Goal: Check status: Check status

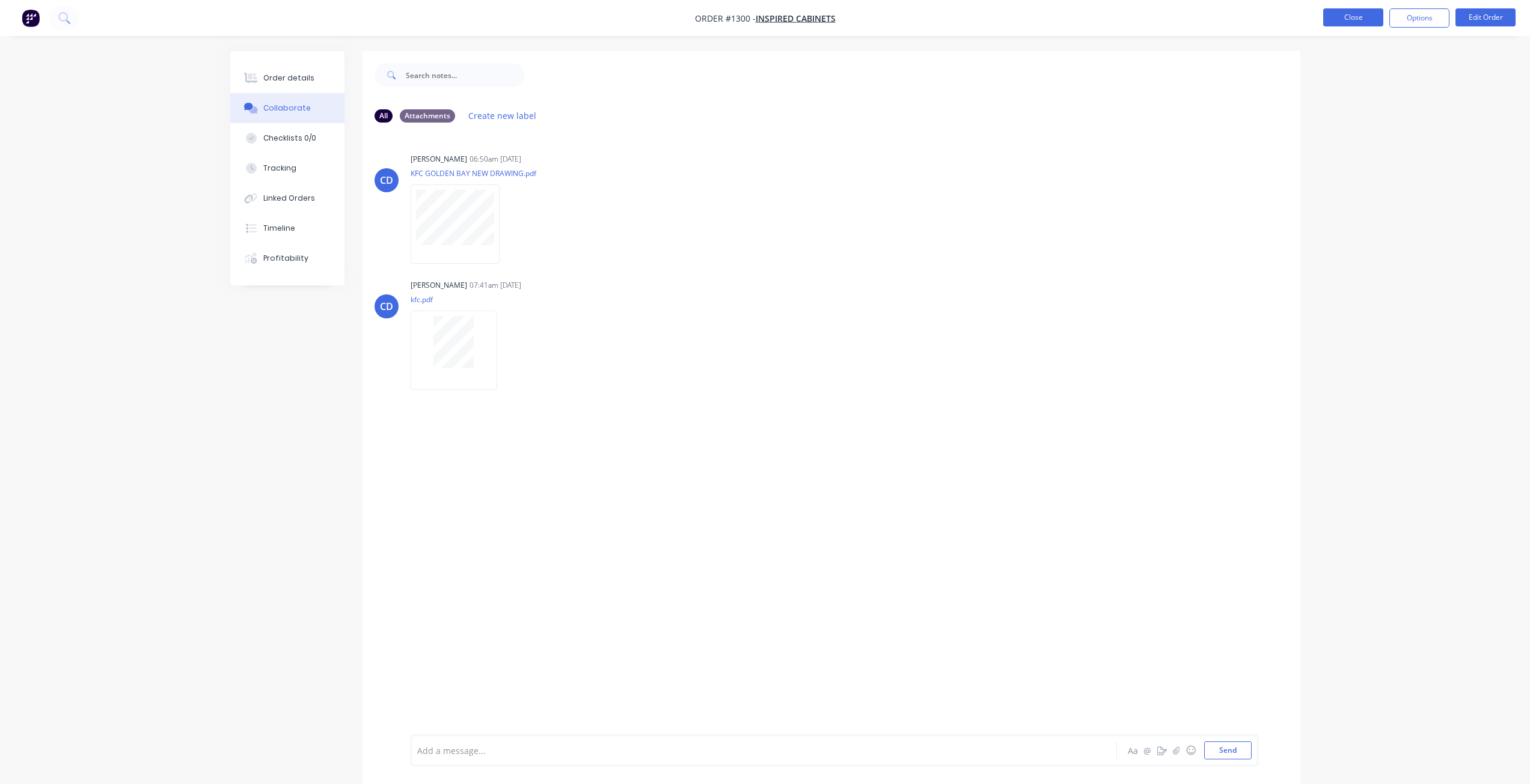
click at [1330, 19] on button "Close" at bounding box center [1353, 17] width 60 height 18
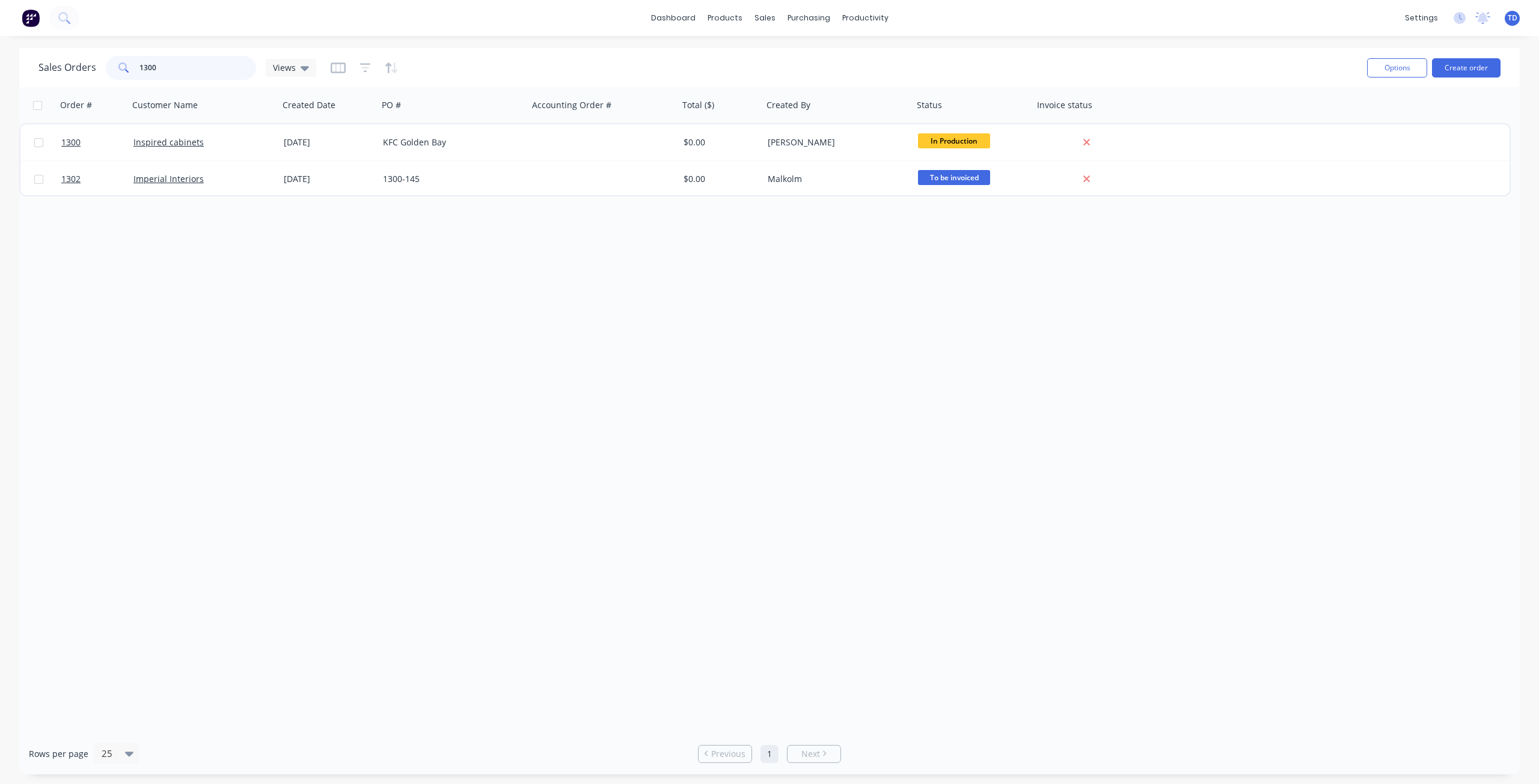
drag, startPoint x: 159, startPoint y: 65, endPoint x: 147, endPoint y: 58, distance: 13.9
click at [147, 58] on input "1300" at bounding box center [198, 67] width 117 height 24
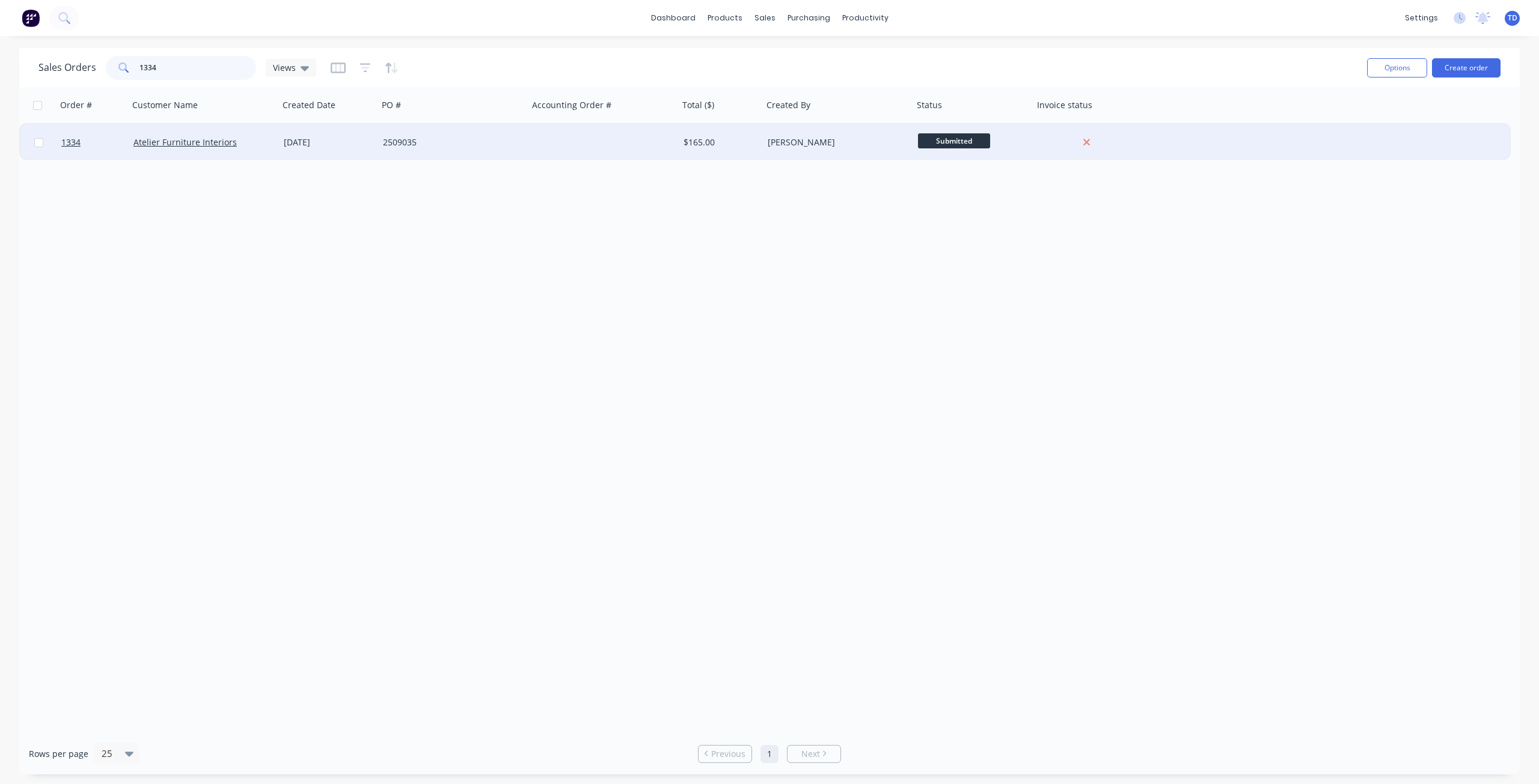
type input "1334"
click at [352, 149] on div "[DATE]" at bounding box center [329, 142] width 99 height 36
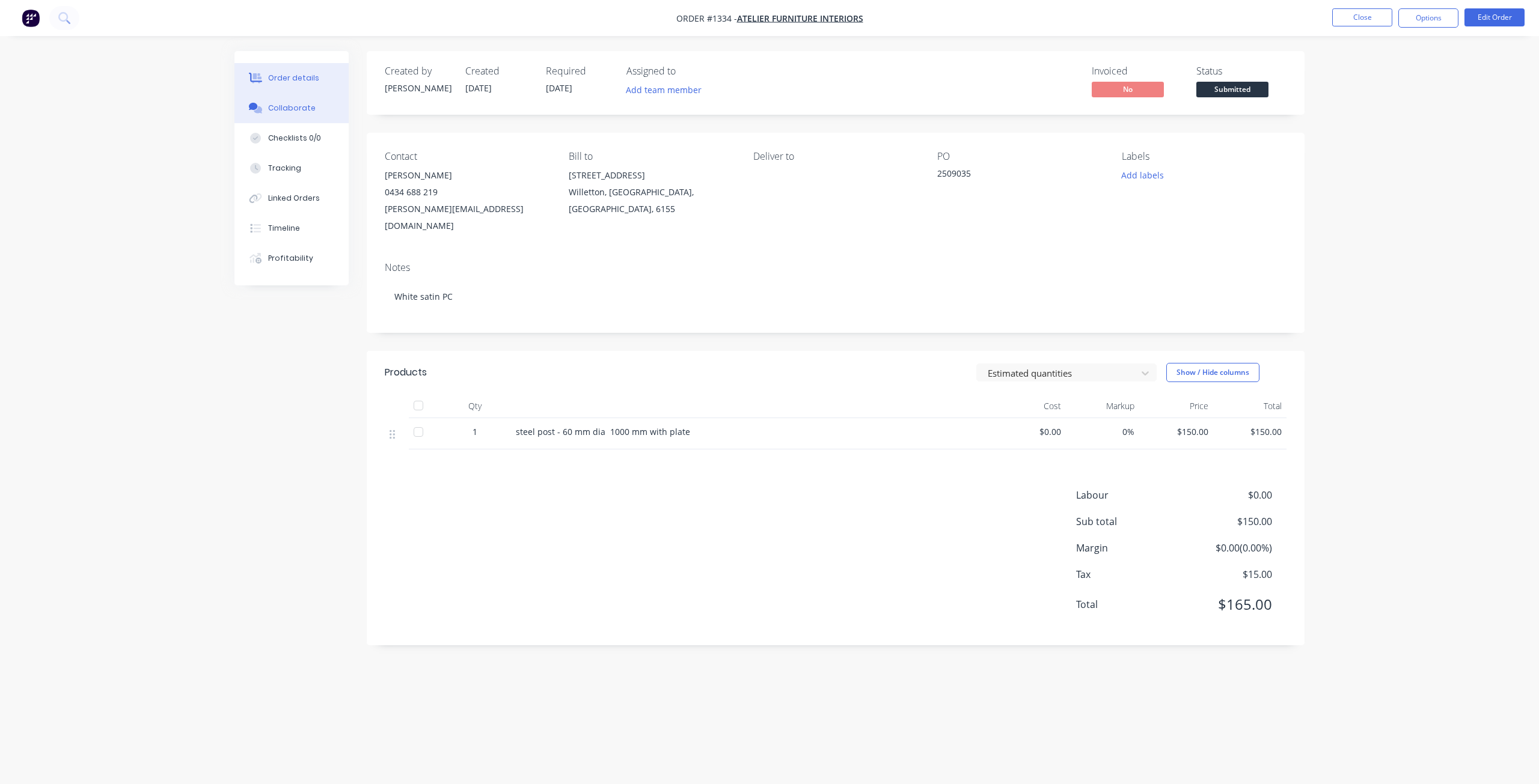
click at [287, 105] on div "Collaborate" at bounding box center [292, 108] width 47 height 11
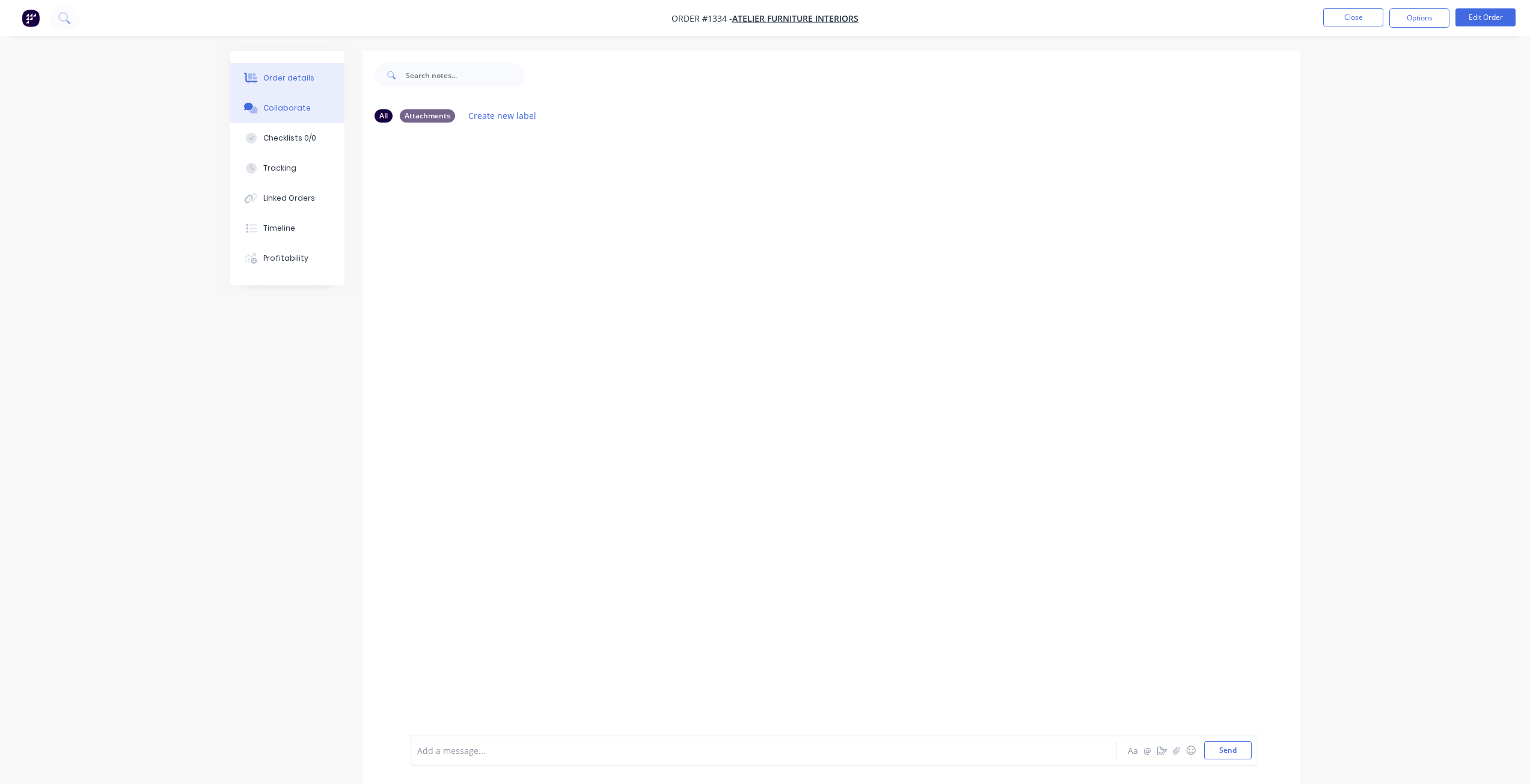
click at [275, 83] on div "Order details" at bounding box center [289, 78] width 51 height 11
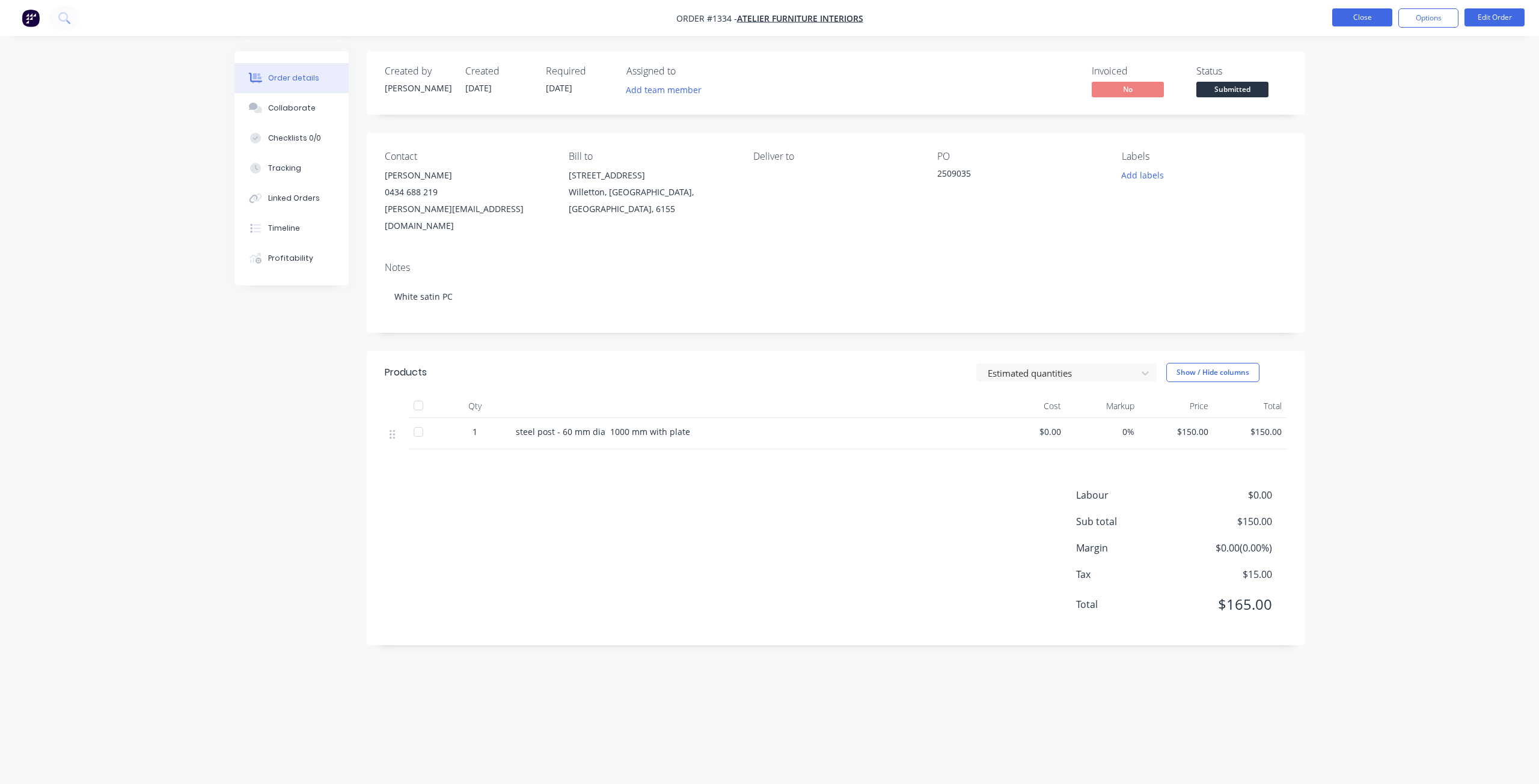
click at [1342, 14] on button "Close" at bounding box center [1363, 17] width 60 height 18
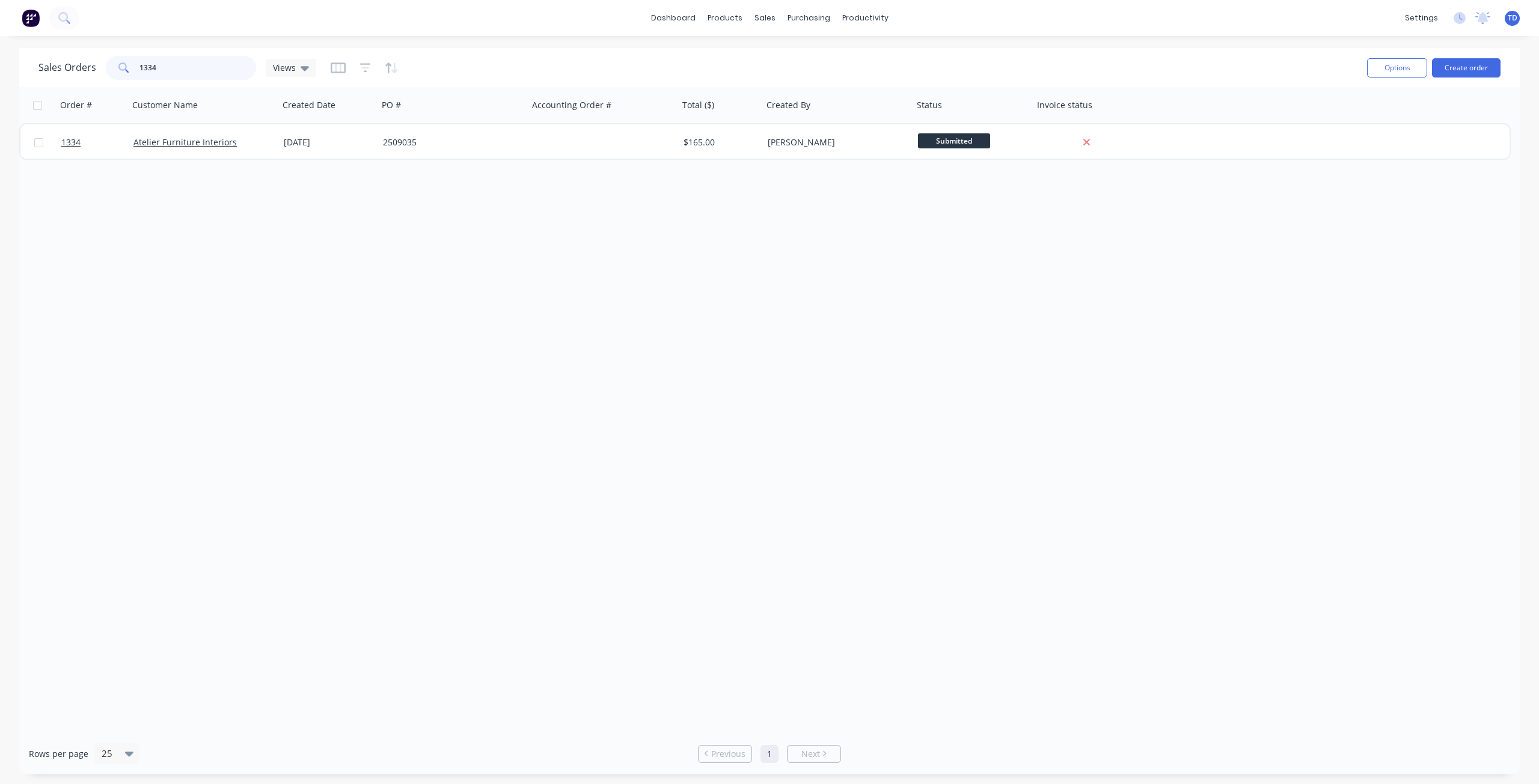
drag, startPoint x: 157, startPoint y: 63, endPoint x: 147, endPoint y: 56, distance: 12.2
click at [147, 56] on input "1334" at bounding box center [198, 67] width 117 height 24
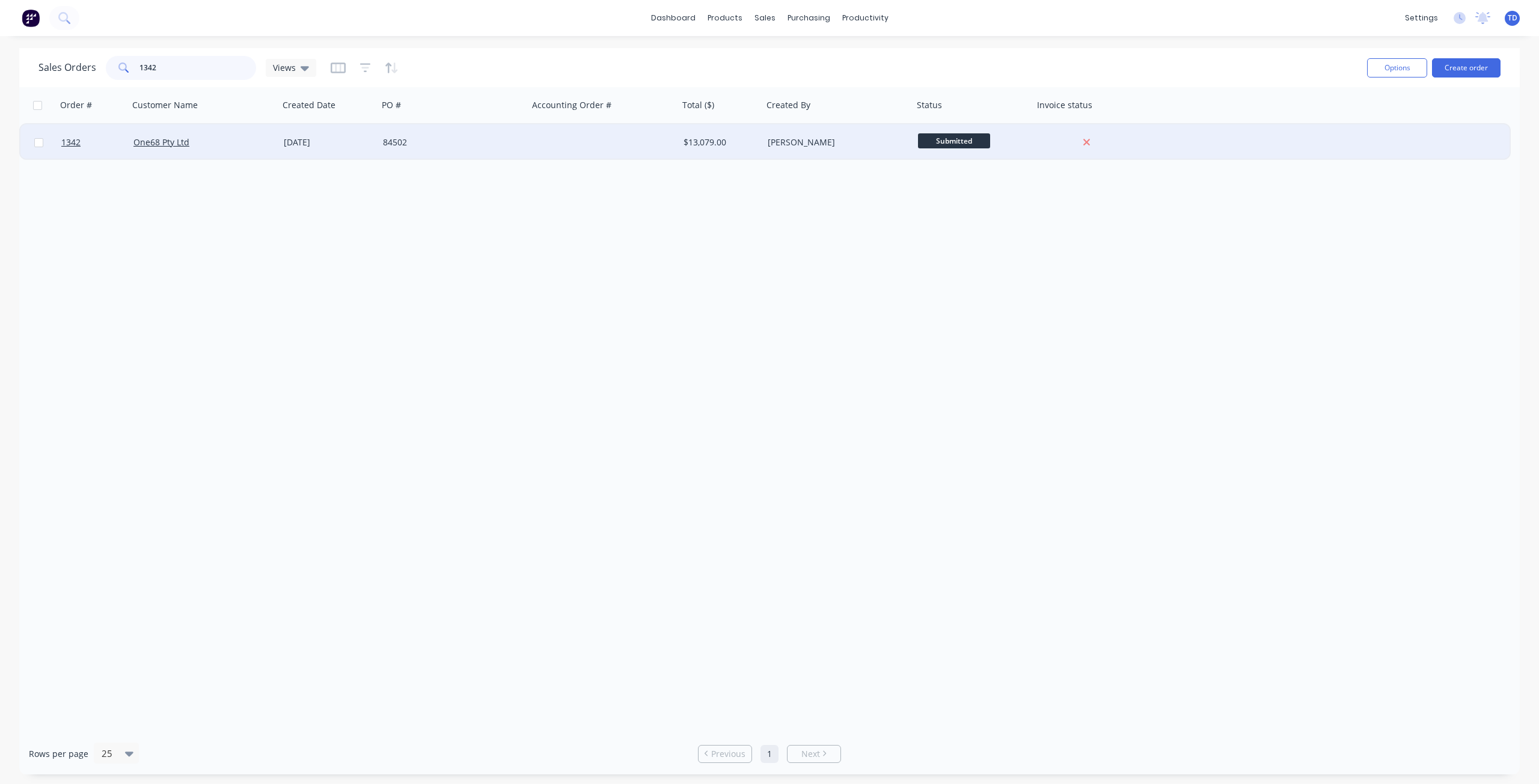
type input "1342"
click at [327, 137] on div "06 Oct 2025" at bounding box center [329, 142] width 90 height 12
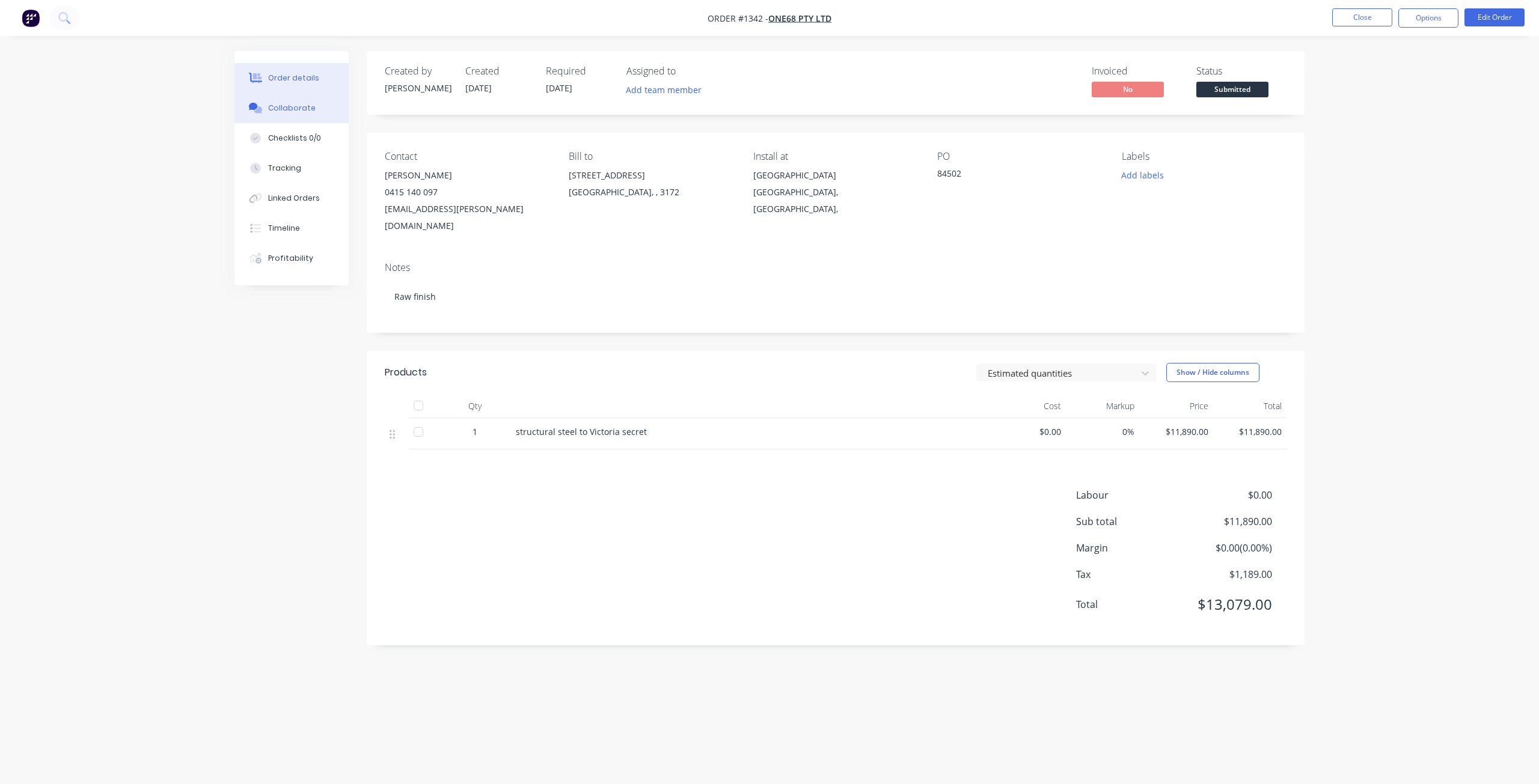
click at [300, 105] on div "Collaborate" at bounding box center [292, 108] width 47 height 11
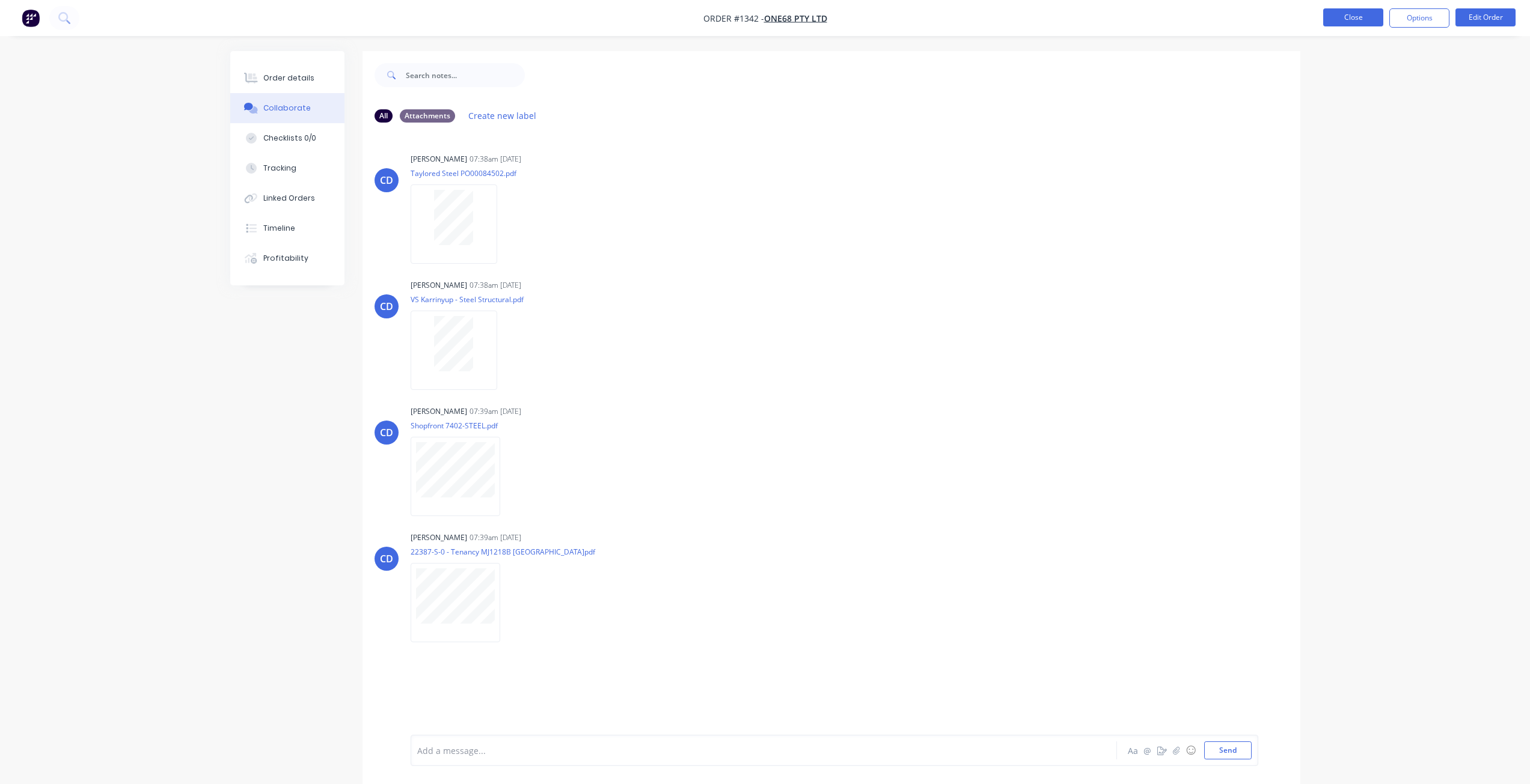
click at [1345, 24] on button "Close" at bounding box center [1353, 17] width 60 height 18
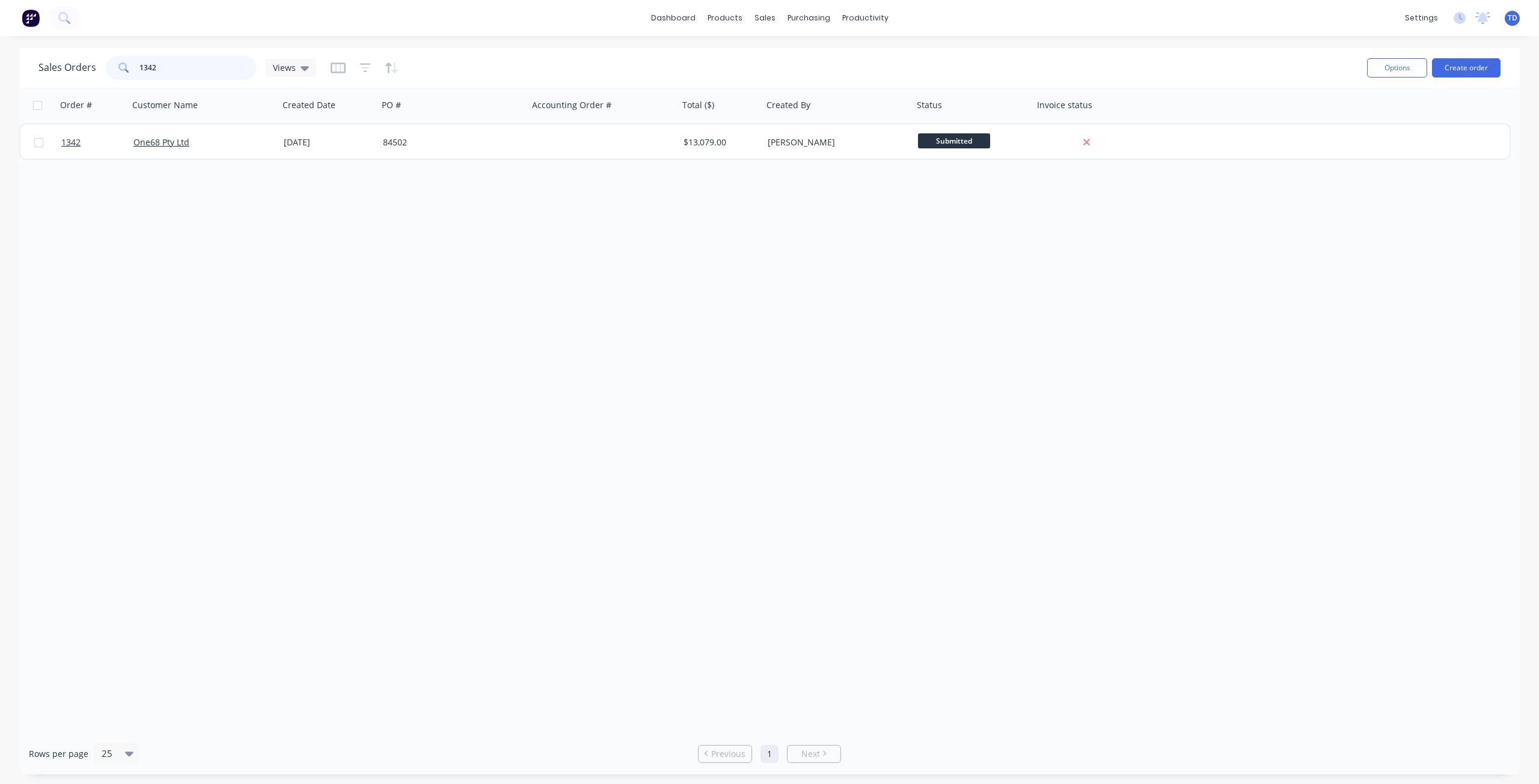
drag, startPoint x: 175, startPoint y: 66, endPoint x: 147, endPoint y: 59, distance: 28.9
click at [147, 59] on input "1342" at bounding box center [198, 67] width 117 height 24
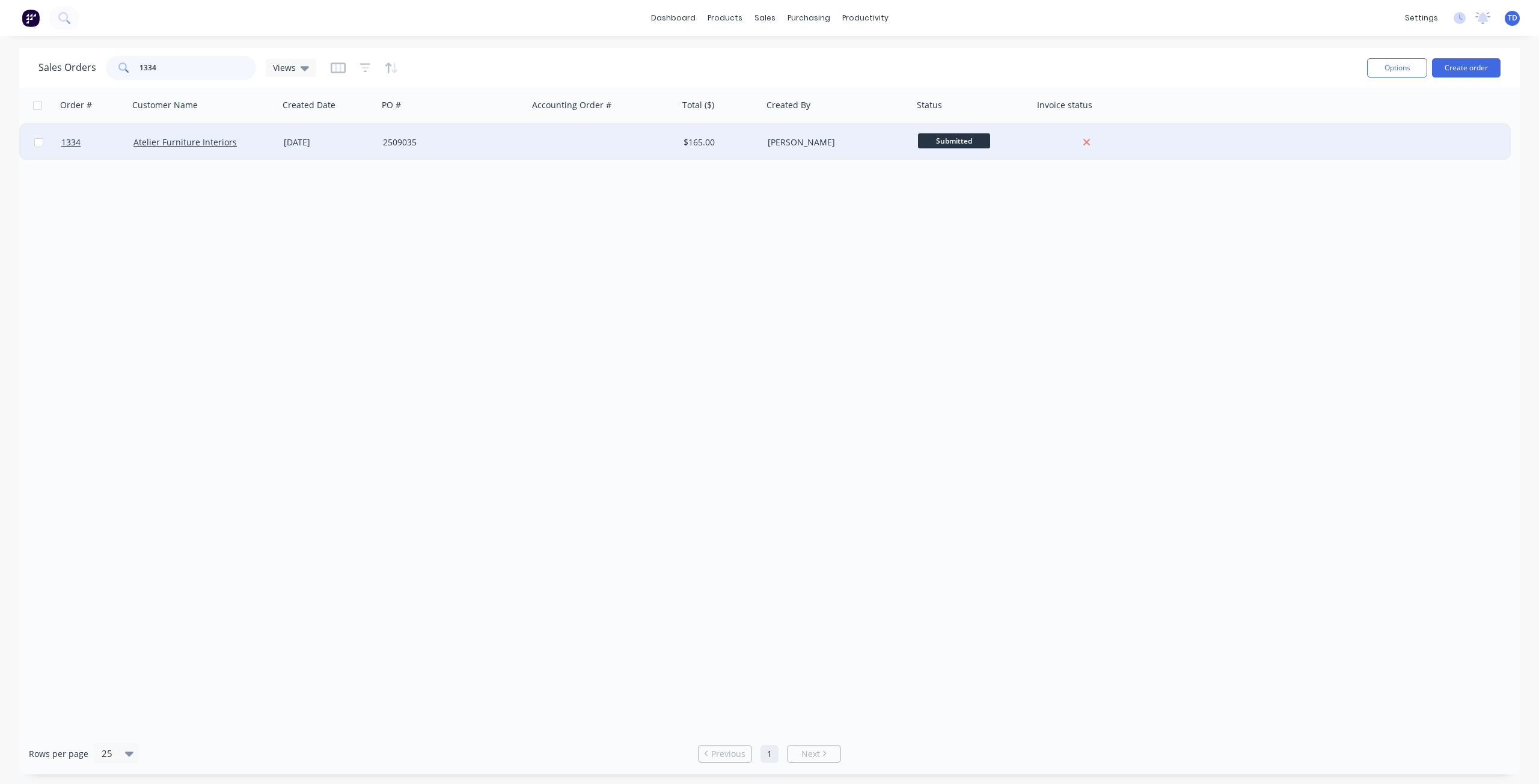
type input "1334"
click at [399, 146] on div "2509035" at bounding box center [450, 142] width 133 height 12
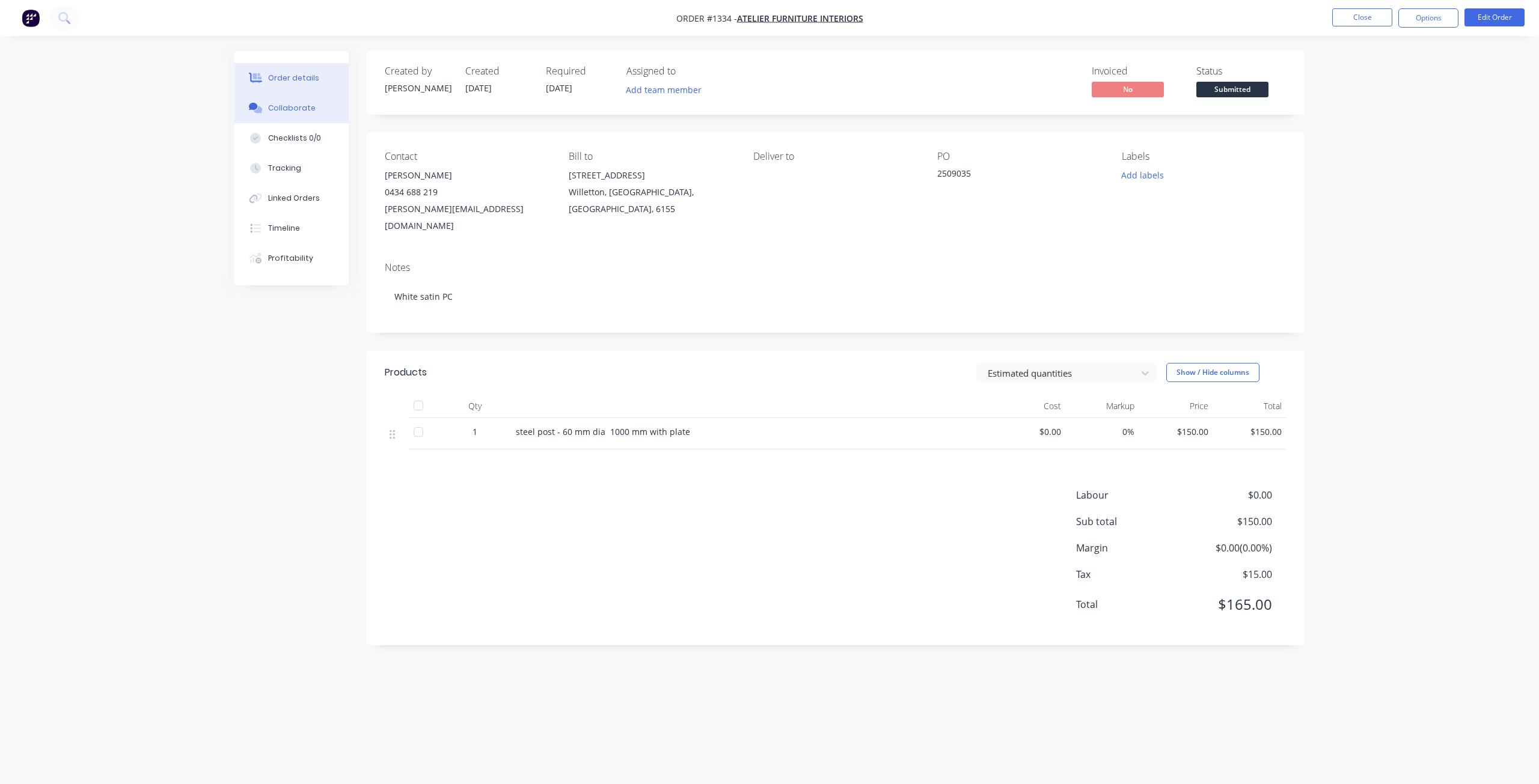
click at [300, 110] on div "Collaborate" at bounding box center [292, 108] width 47 height 11
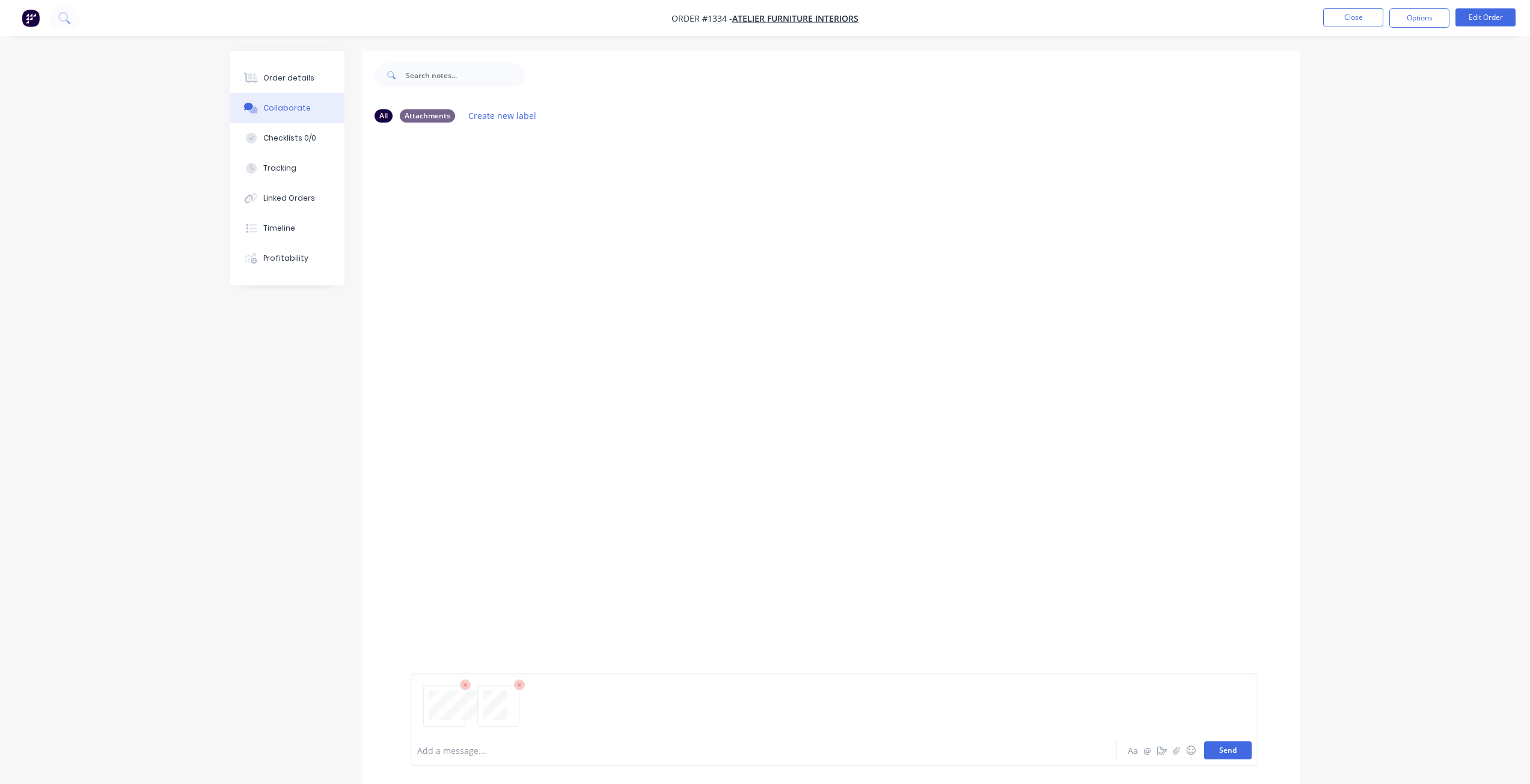
click at [1221, 754] on button "Send" at bounding box center [1228, 751] width 47 height 18
click at [280, 75] on div "Order details" at bounding box center [289, 78] width 51 height 11
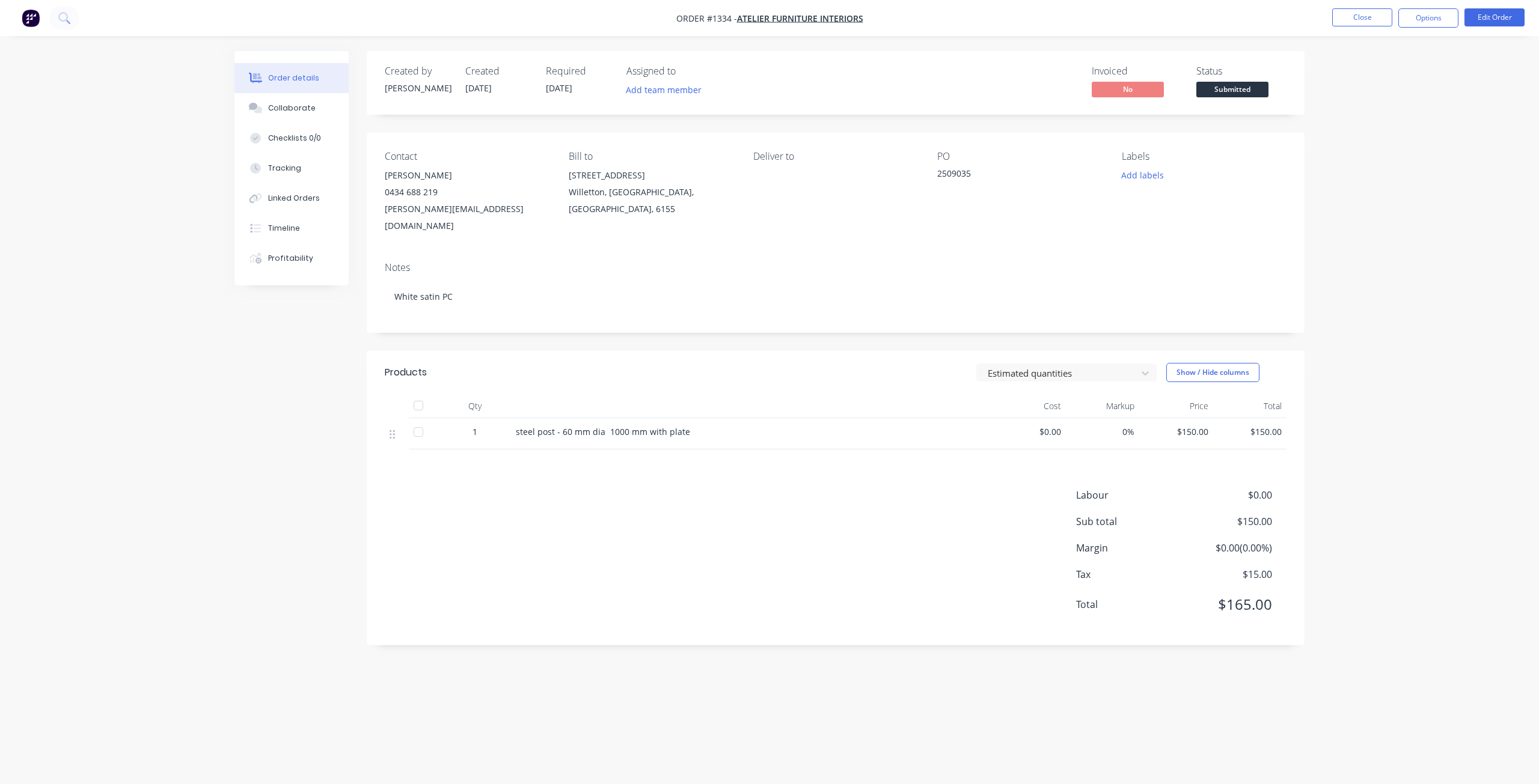
click at [1241, 89] on span "Submitted" at bounding box center [1232, 89] width 72 height 15
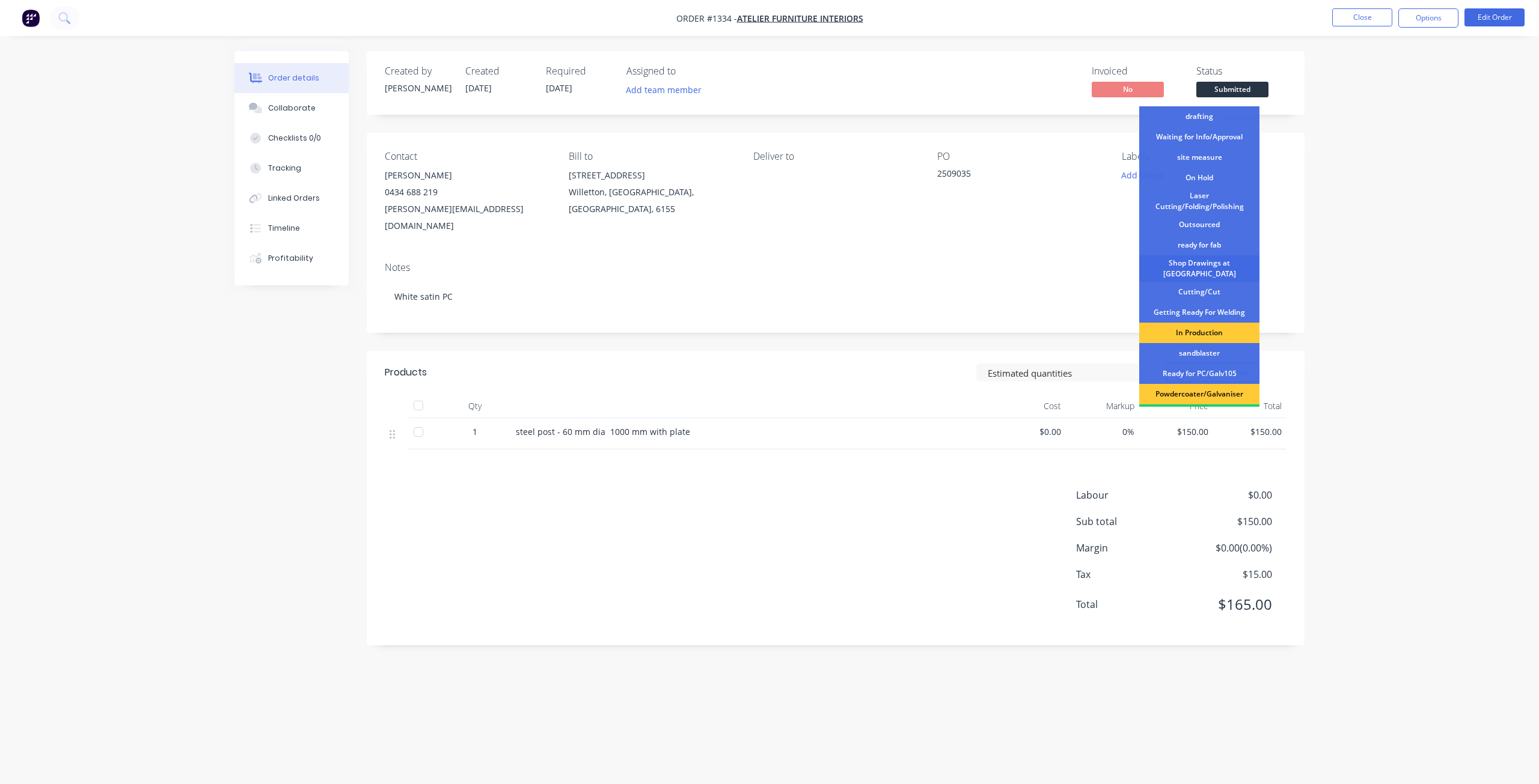
click at [1218, 266] on div "Shop Drawings at [GEOGRAPHIC_DATA]" at bounding box center [1199, 268] width 120 height 26
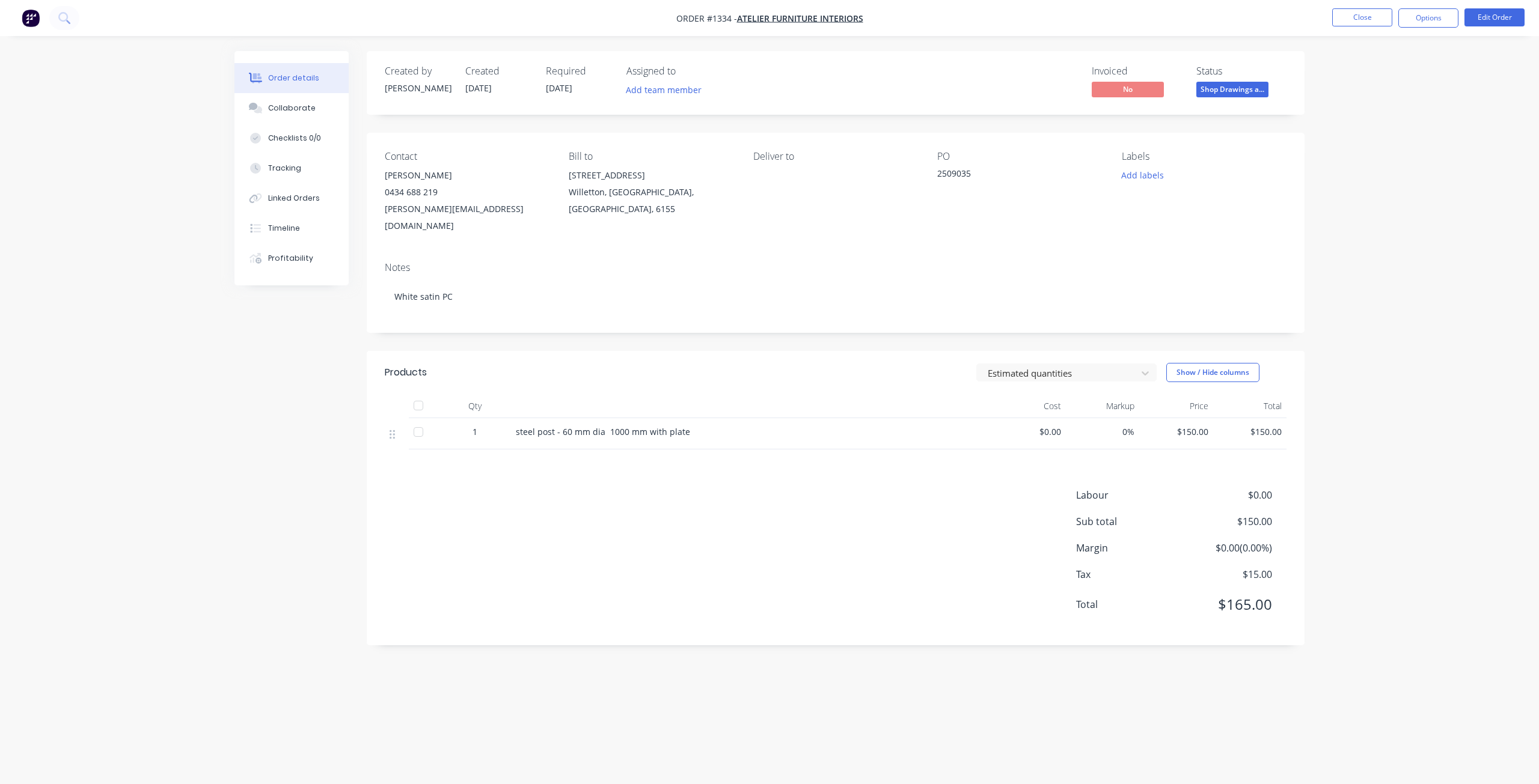
drag, startPoint x: 1349, startPoint y: 10, endPoint x: 1187, endPoint y: 16, distance: 162.1
click at [1349, 8] on nav "Order #1334 - Atelier Furniture Interiors Close Options Edit Order" at bounding box center [770, 18] width 1539 height 36
click at [1345, 17] on button "Close" at bounding box center [1363, 17] width 60 height 18
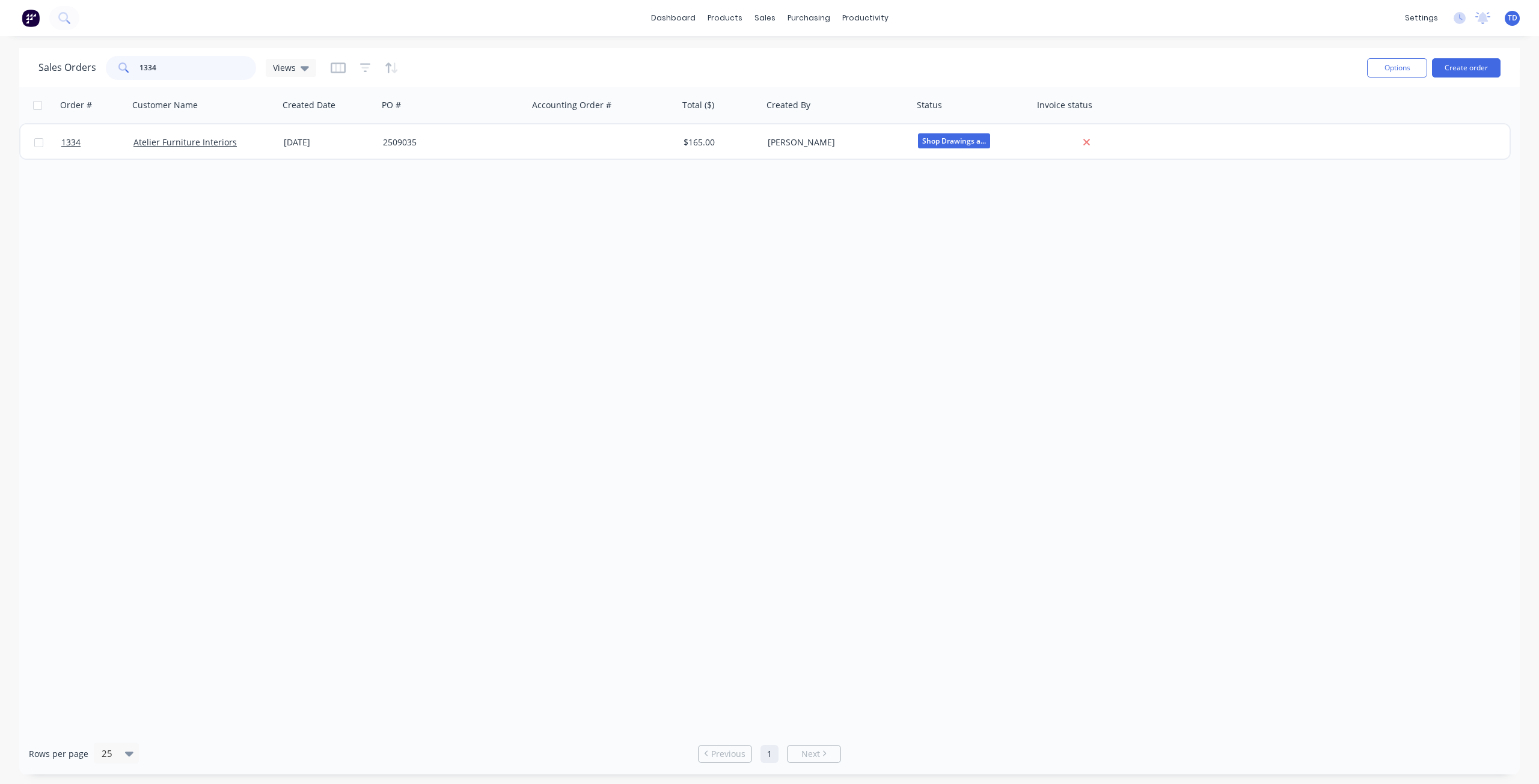
drag, startPoint x: 180, startPoint y: 67, endPoint x: -6, endPoint y: 55, distance: 186.4
click at [0, 55] on html "dashboard products sales purchasing productivity dashboard products Product Cat…" at bounding box center [770, 392] width 1539 height 784
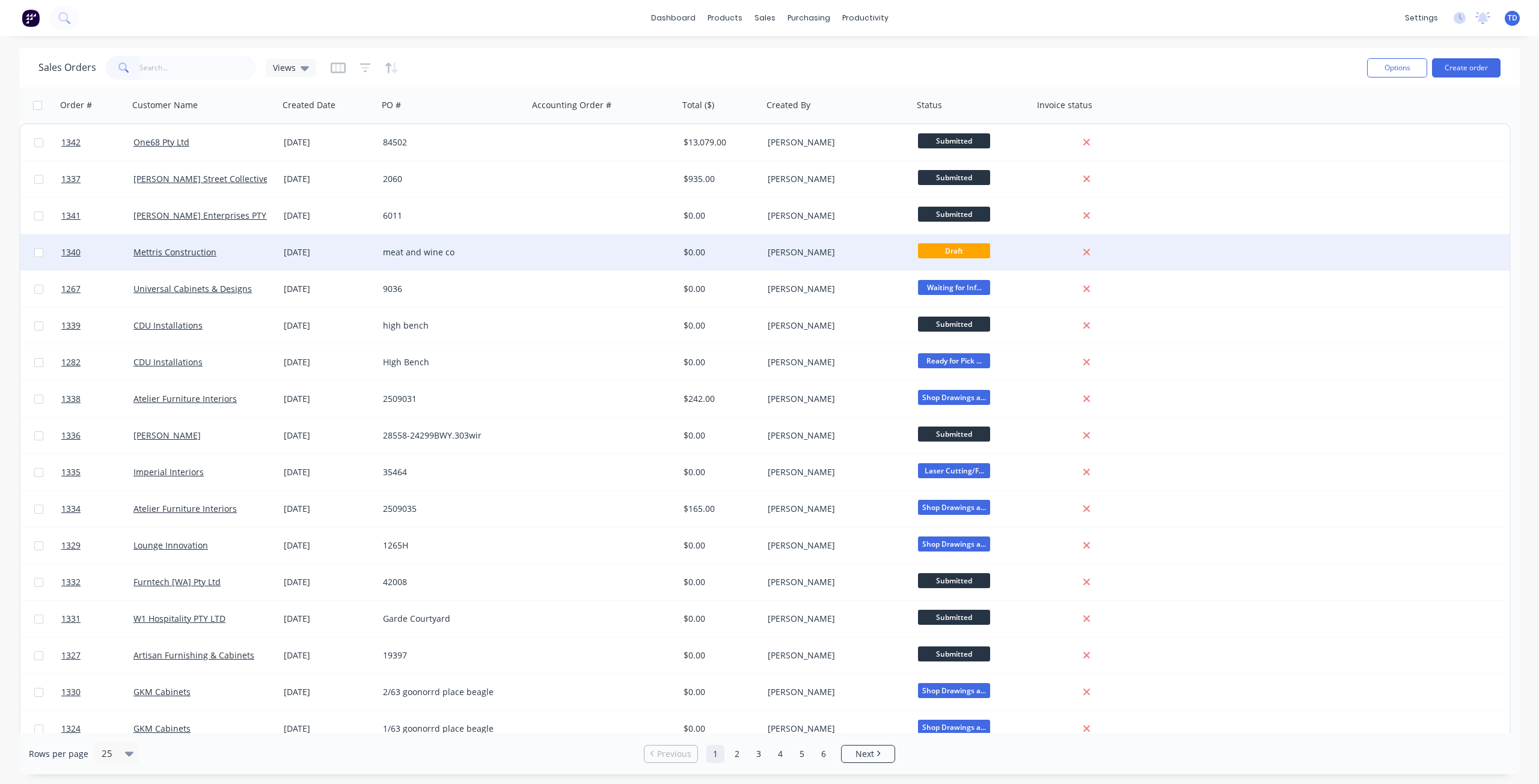
click at [626, 251] on div at bounding box center [603, 252] width 150 height 36
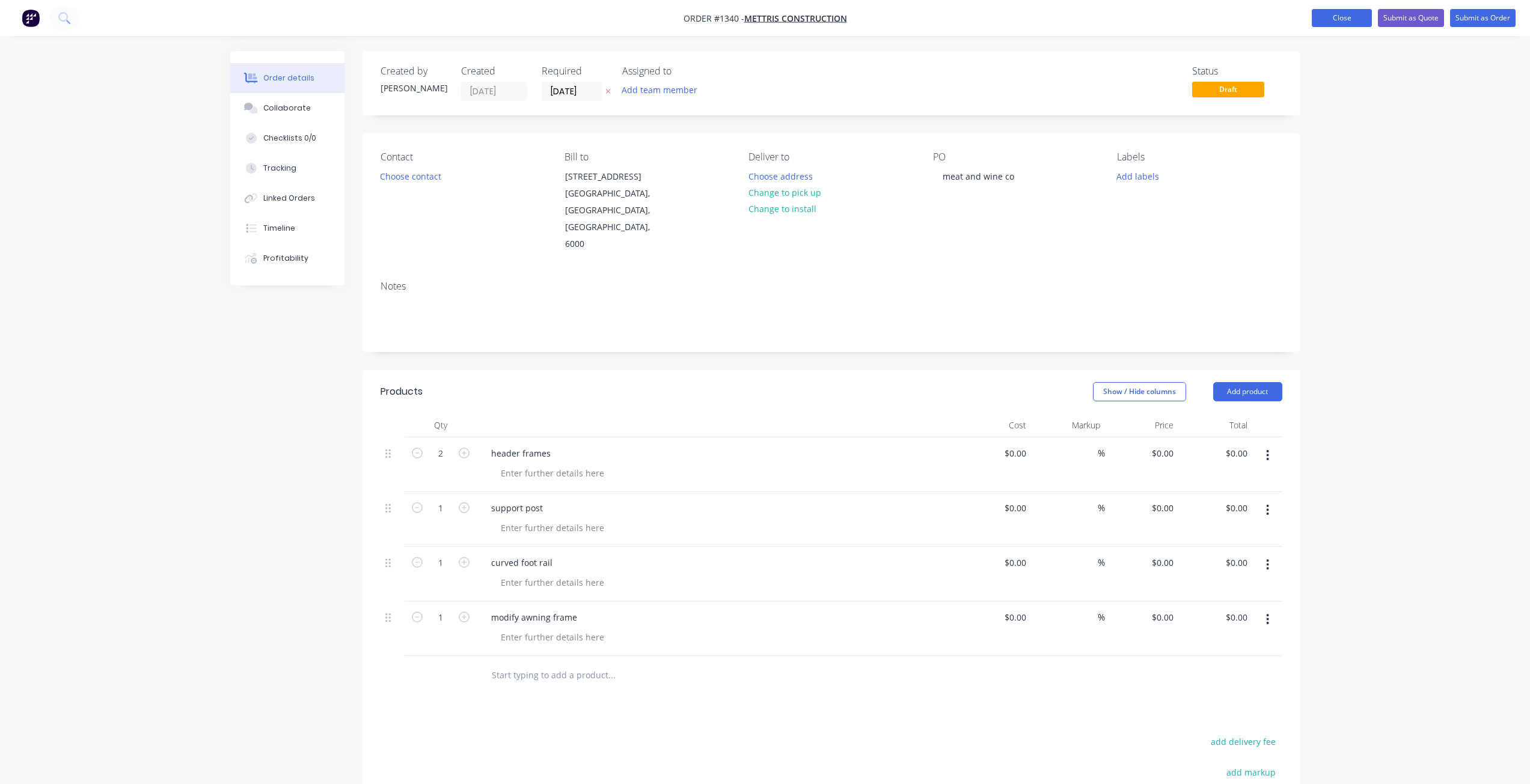
click at [1340, 18] on button "Close" at bounding box center [1342, 18] width 60 height 18
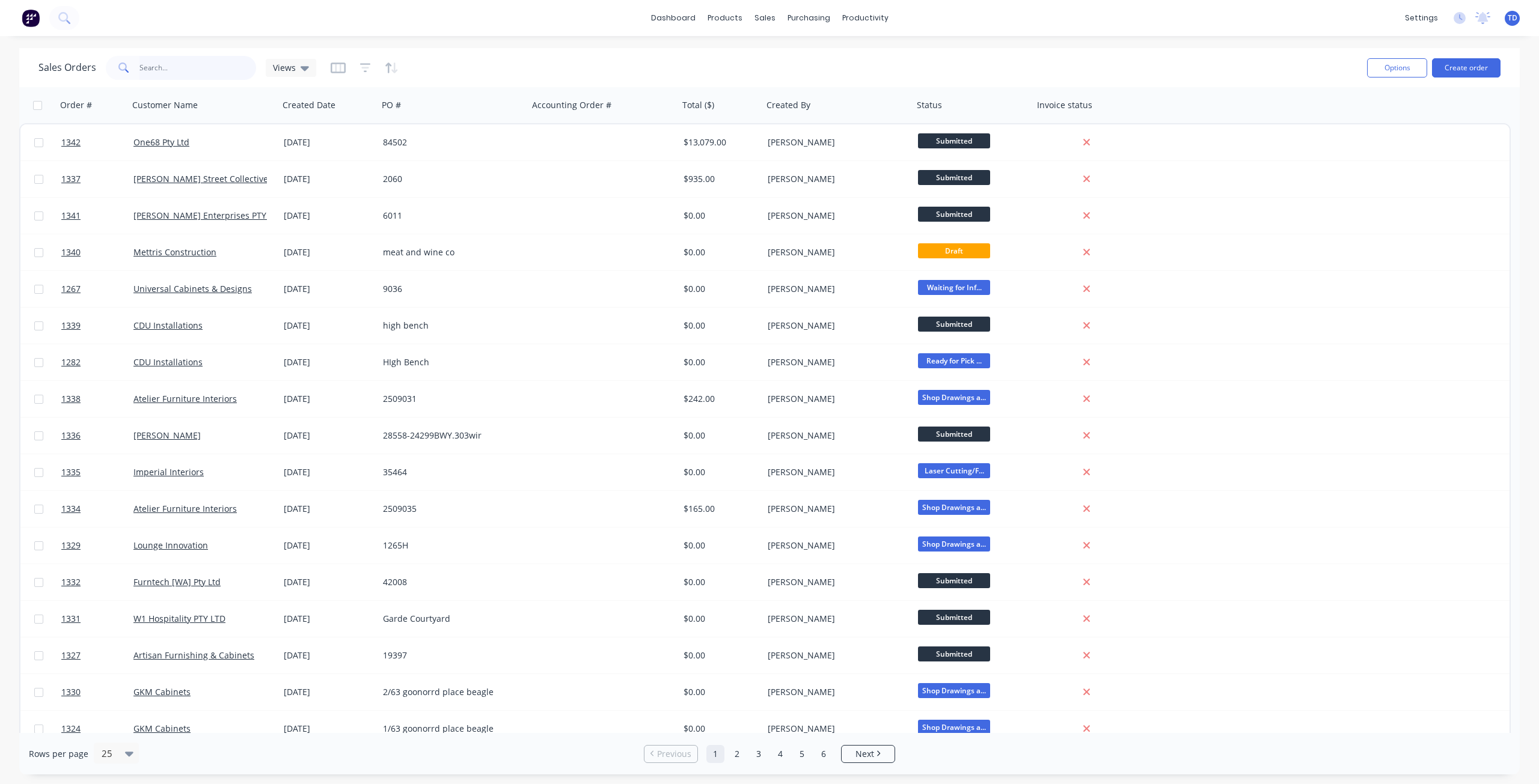
click at [203, 64] on input "text" at bounding box center [198, 67] width 117 height 24
click at [175, 63] on input "text" at bounding box center [198, 67] width 117 height 24
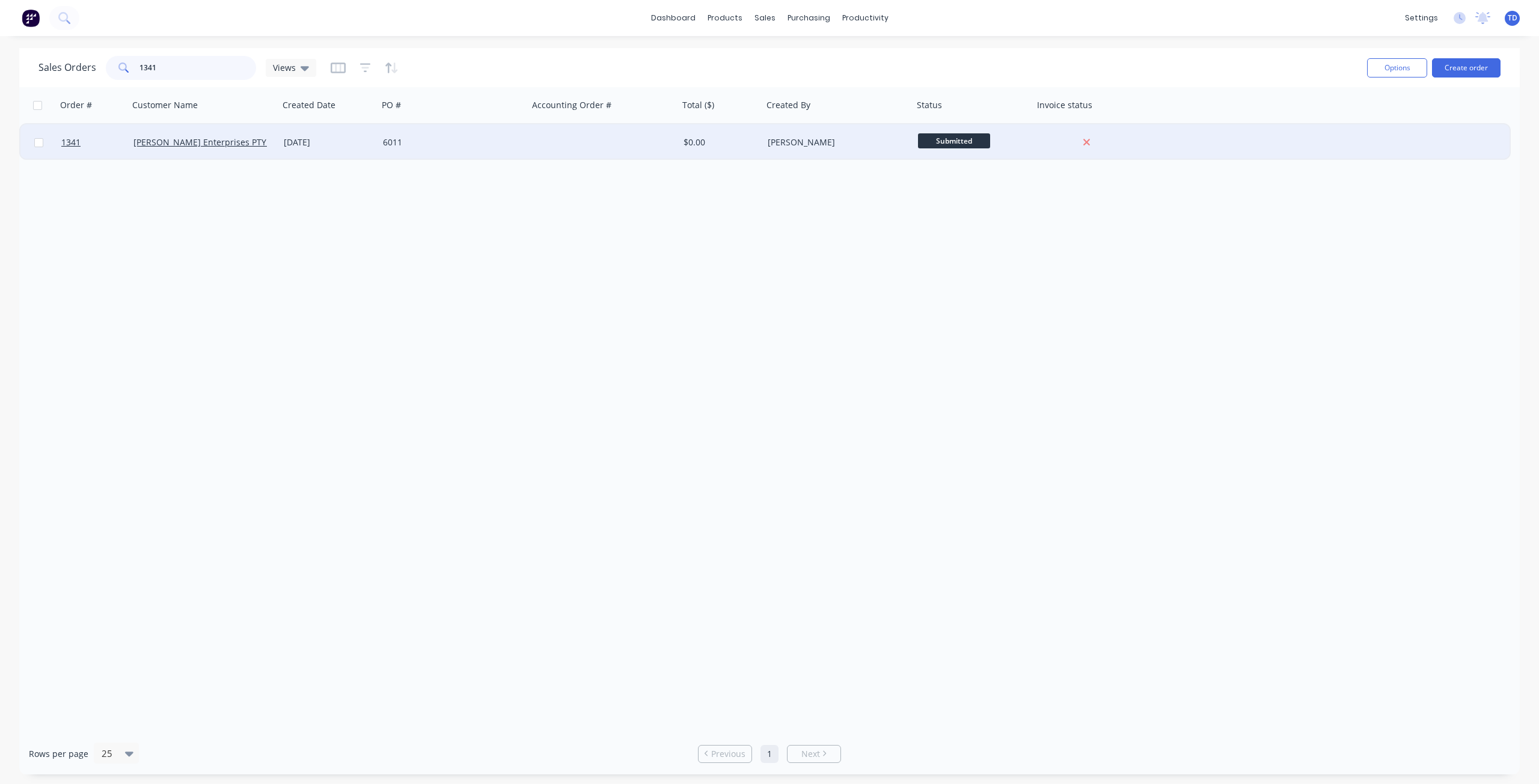
type input "1341"
click at [322, 135] on div "[DATE]" at bounding box center [329, 142] width 99 height 36
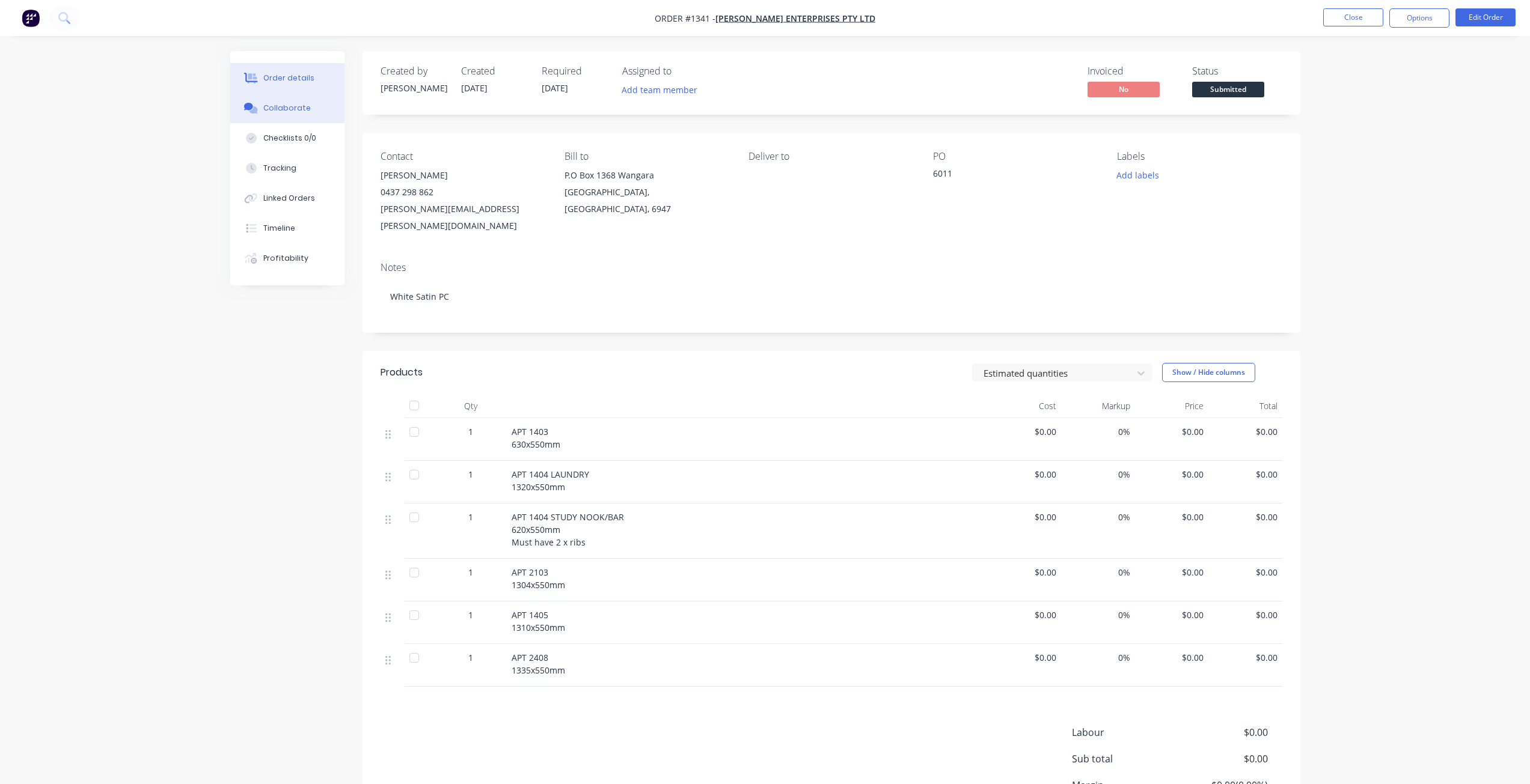
click at [285, 109] on div "Collaborate" at bounding box center [287, 108] width 47 height 11
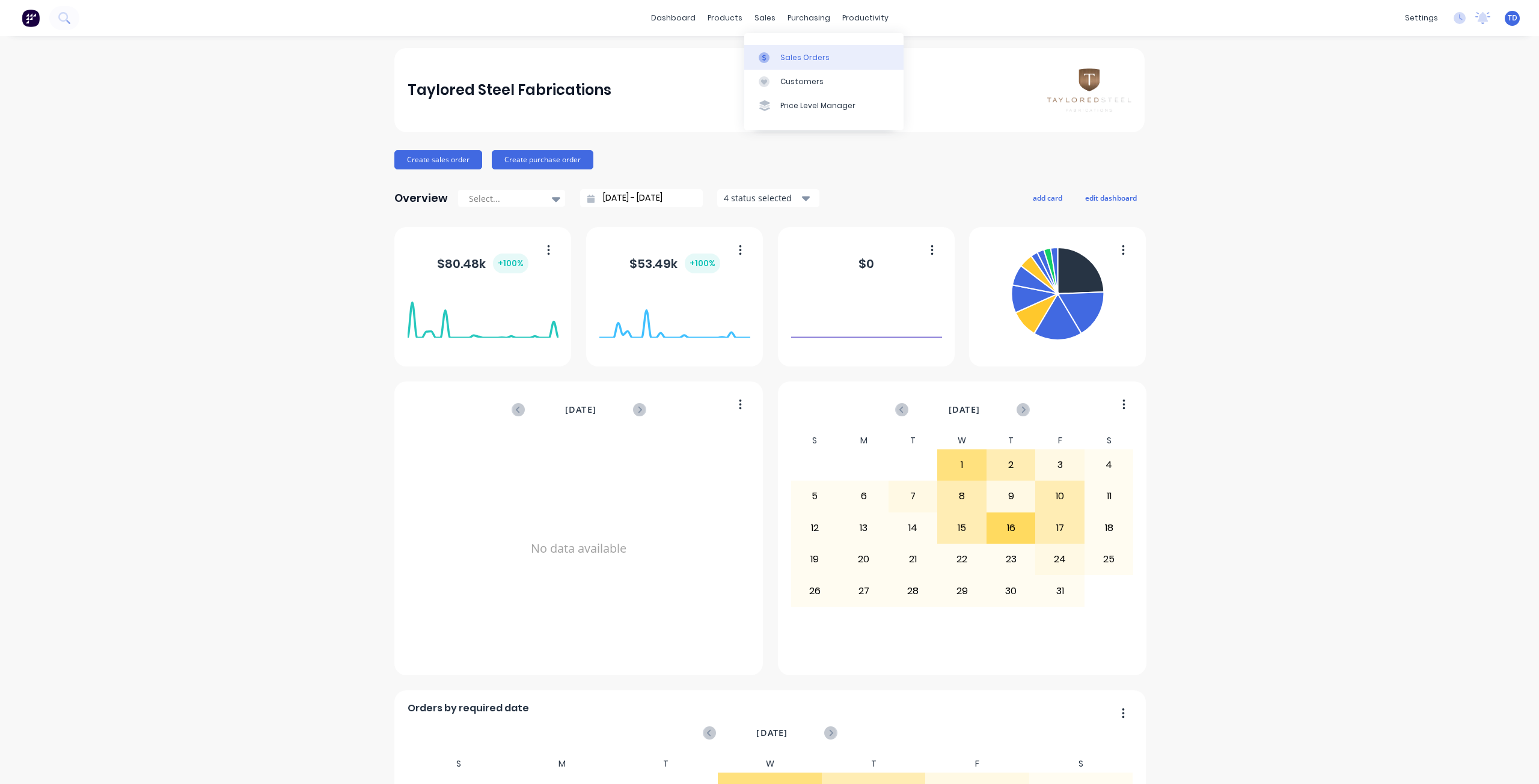
click at [779, 61] on link "Sales Orders" at bounding box center [824, 56] width 159 height 24
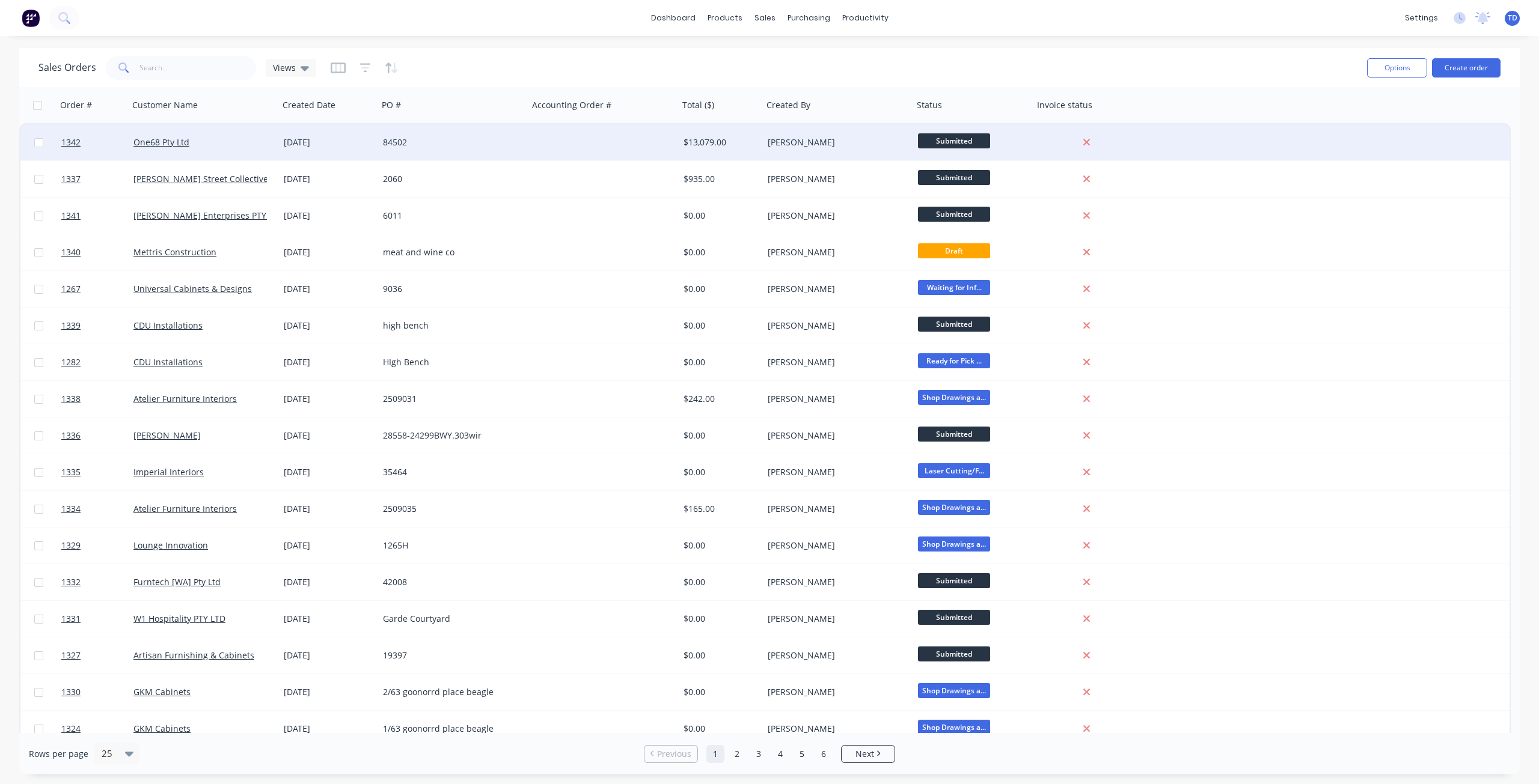
click at [307, 146] on div "06 Oct 2025" at bounding box center [329, 142] width 90 height 12
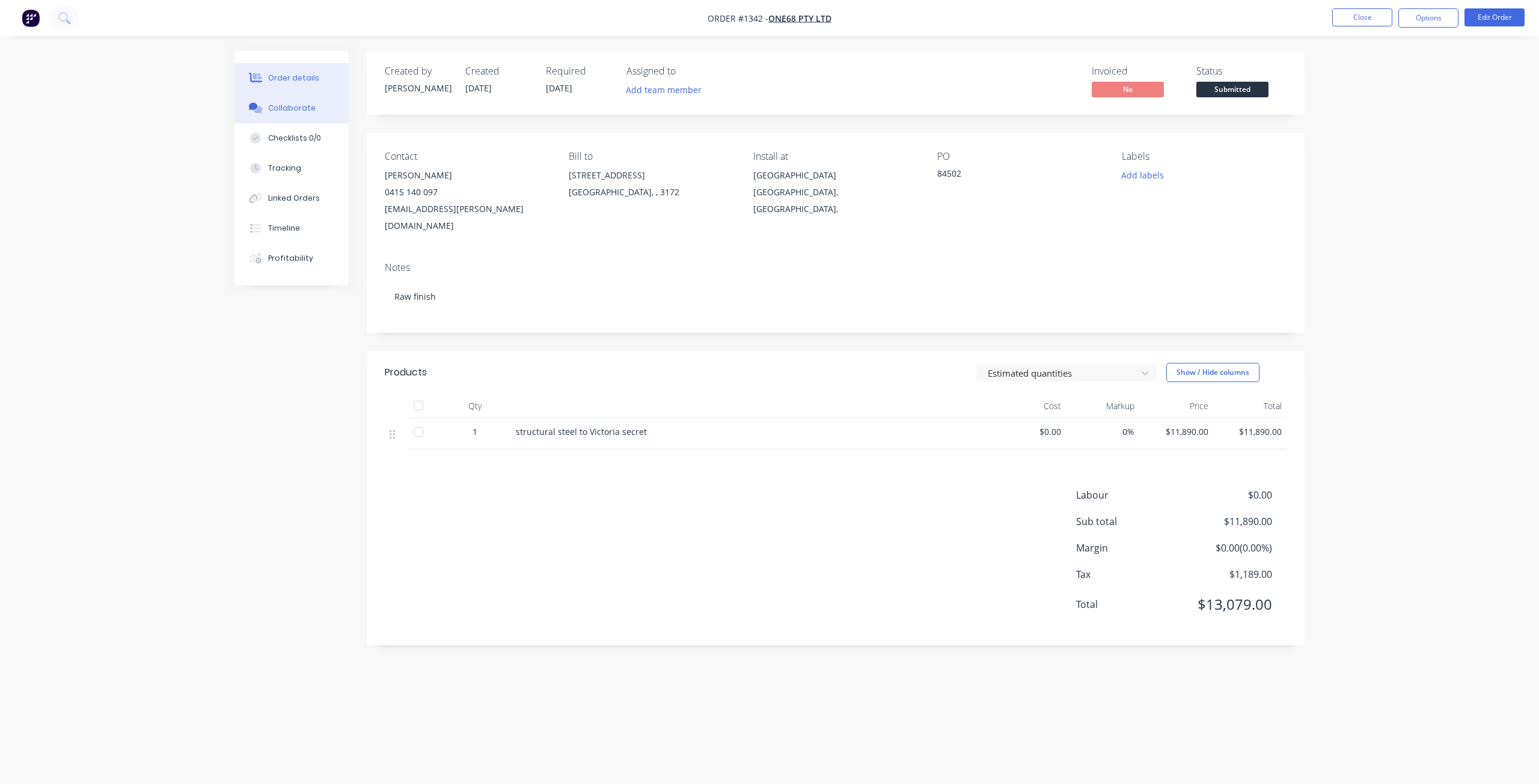
drag, startPoint x: 292, startPoint y: 105, endPoint x: 279, endPoint y: 109, distance: 13.6
click at [291, 108] on div "Collaborate" at bounding box center [292, 108] width 47 height 11
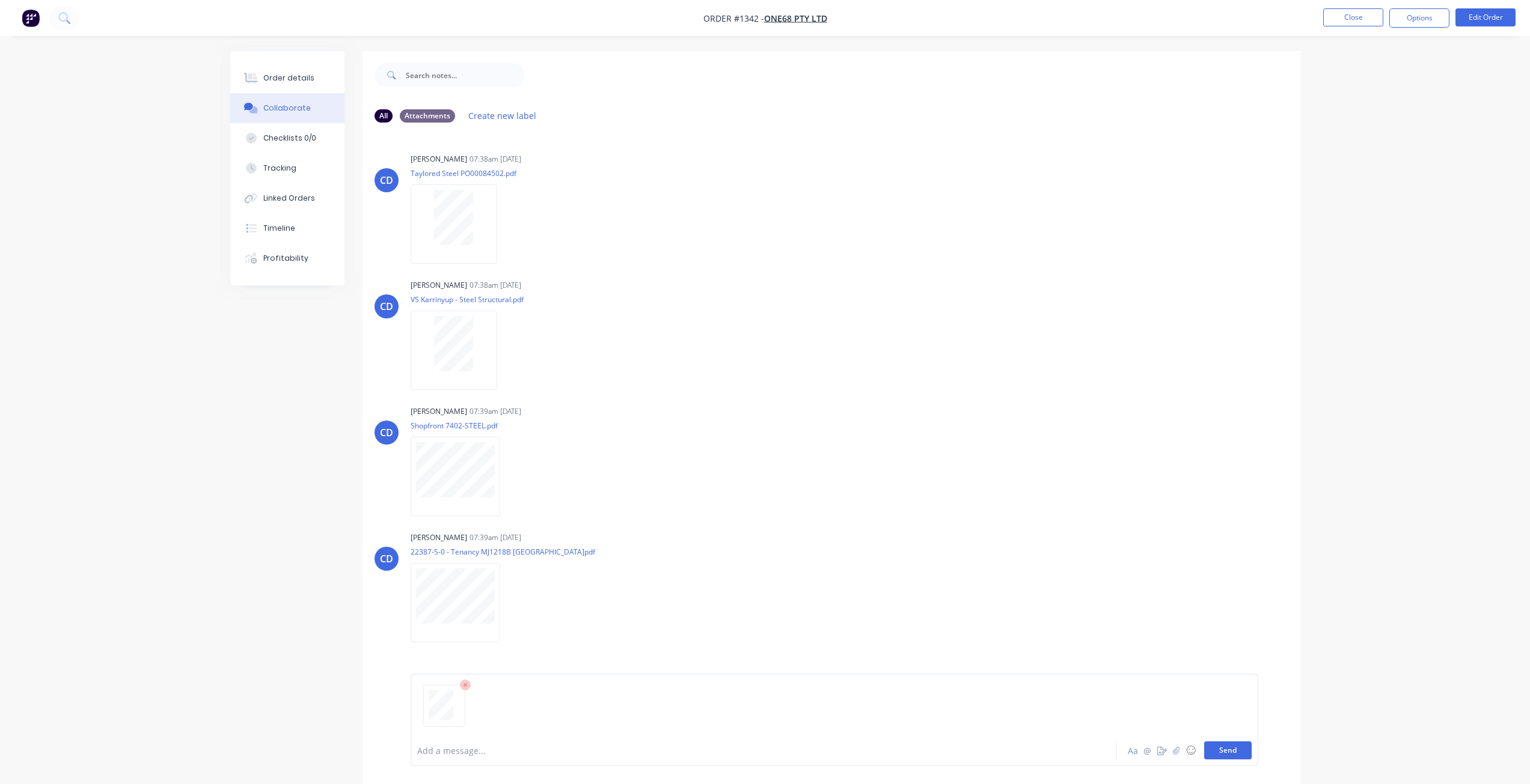
click at [1216, 751] on button "Send" at bounding box center [1228, 751] width 47 height 18
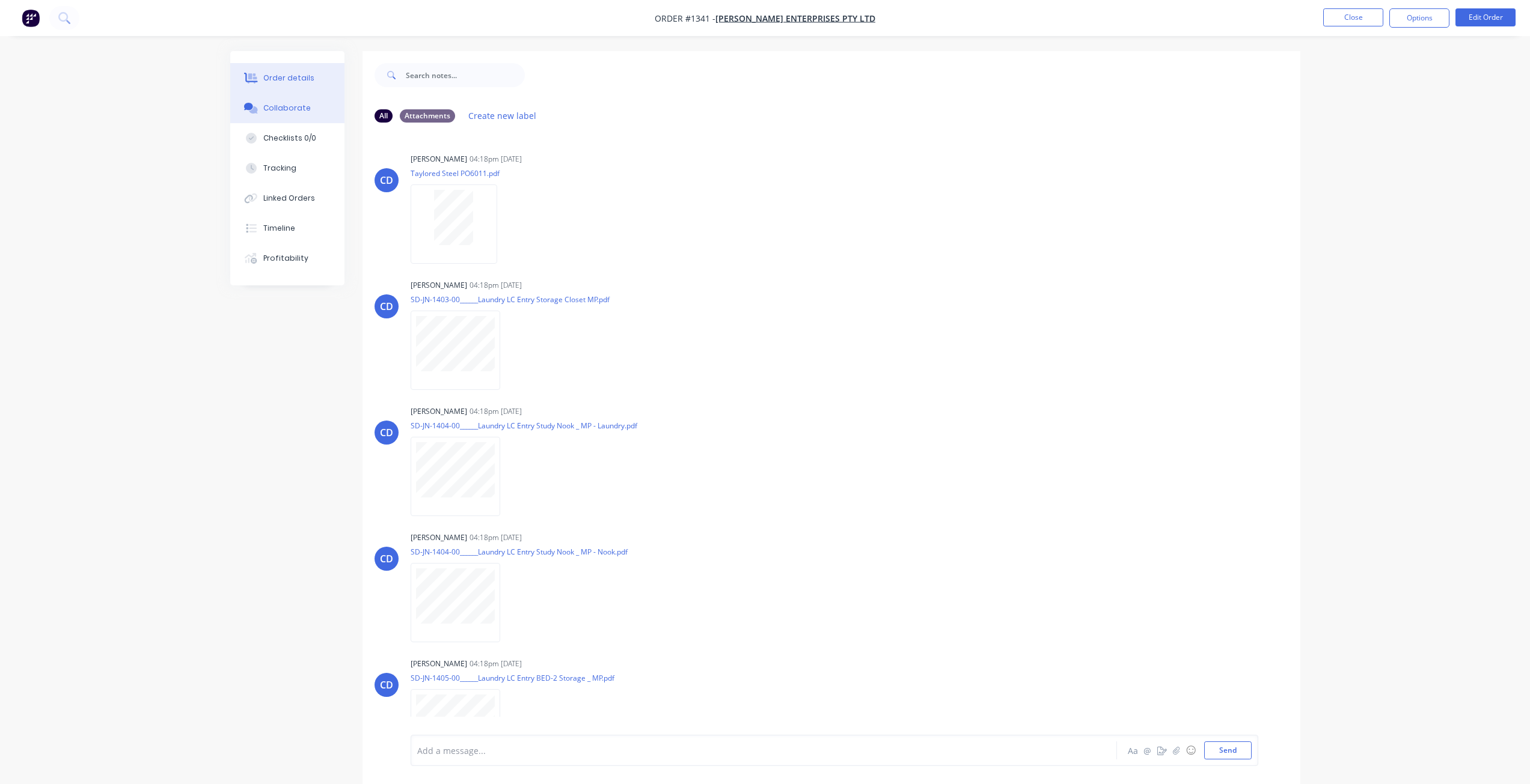
drag, startPoint x: 301, startPoint y: 73, endPoint x: 341, endPoint y: 72, distance: 40.0
click at [304, 73] on div "Order details" at bounding box center [289, 78] width 51 height 11
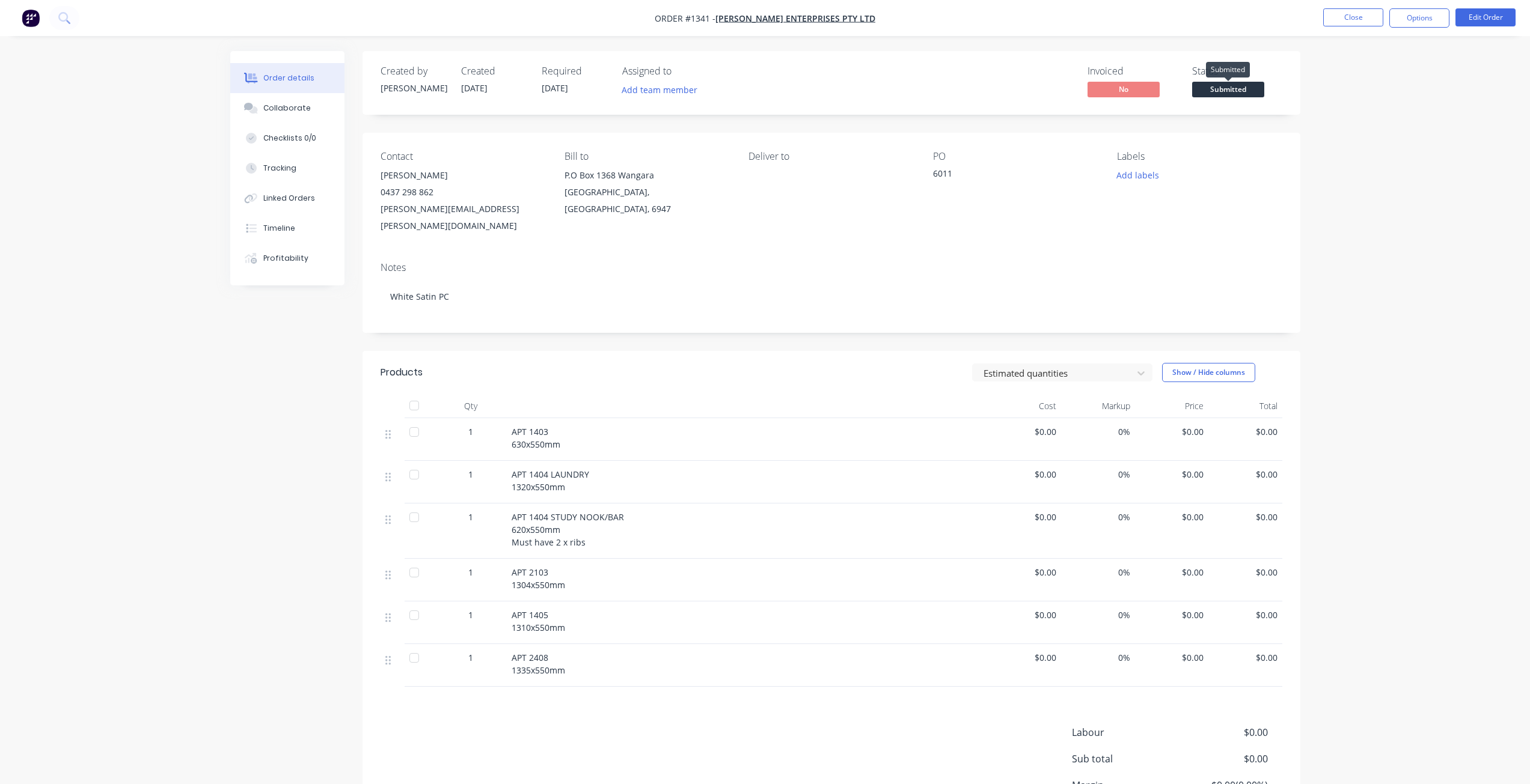
click at [1226, 89] on span "Submitted" at bounding box center [1228, 89] width 72 height 15
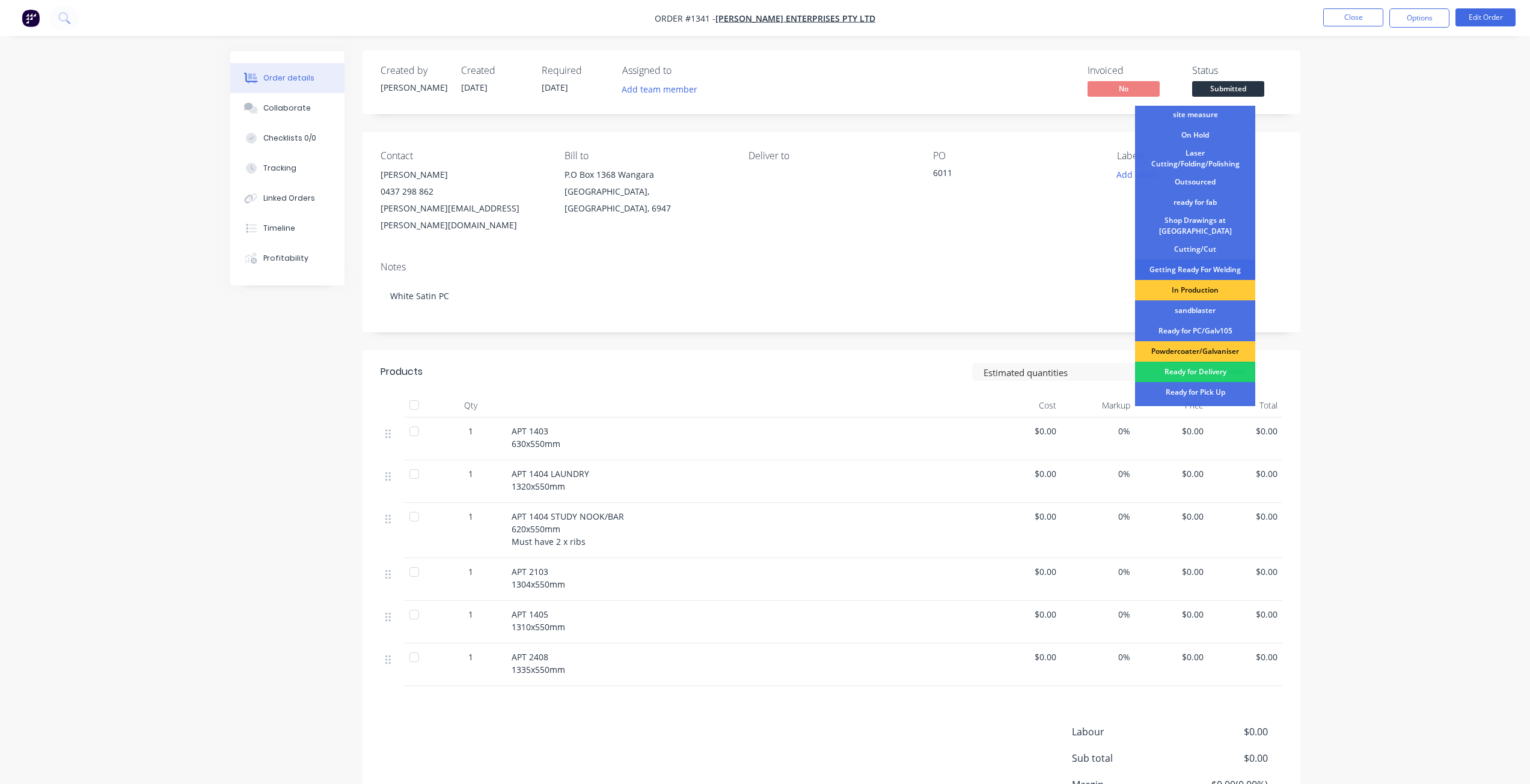
scroll to position [35, 0]
click at [1198, 229] on div "Shop Drawings at [GEOGRAPHIC_DATA]" at bounding box center [1194, 232] width 120 height 26
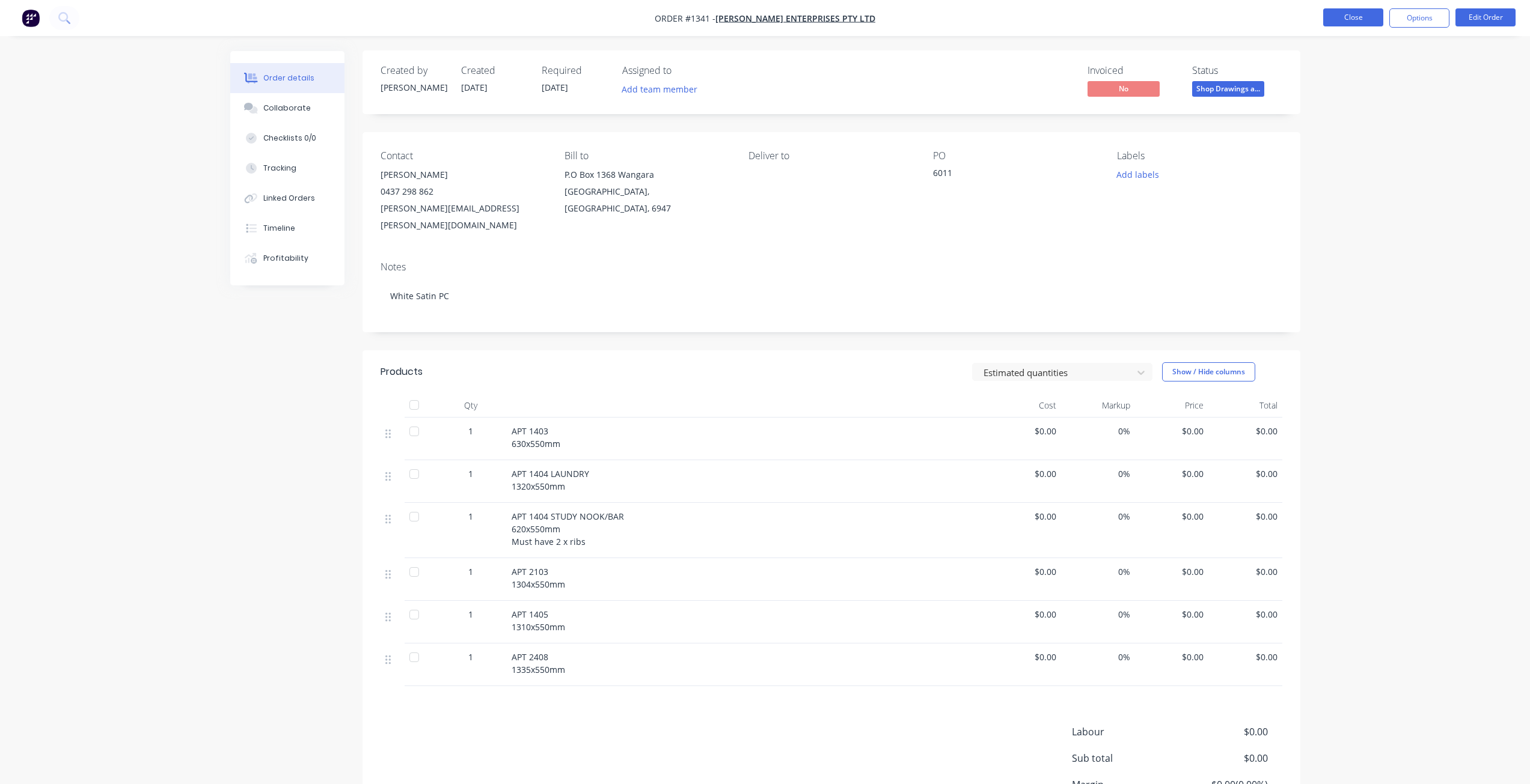
click at [1352, 18] on button "Close" at bounding box center [1353, 17] width 60 height 18
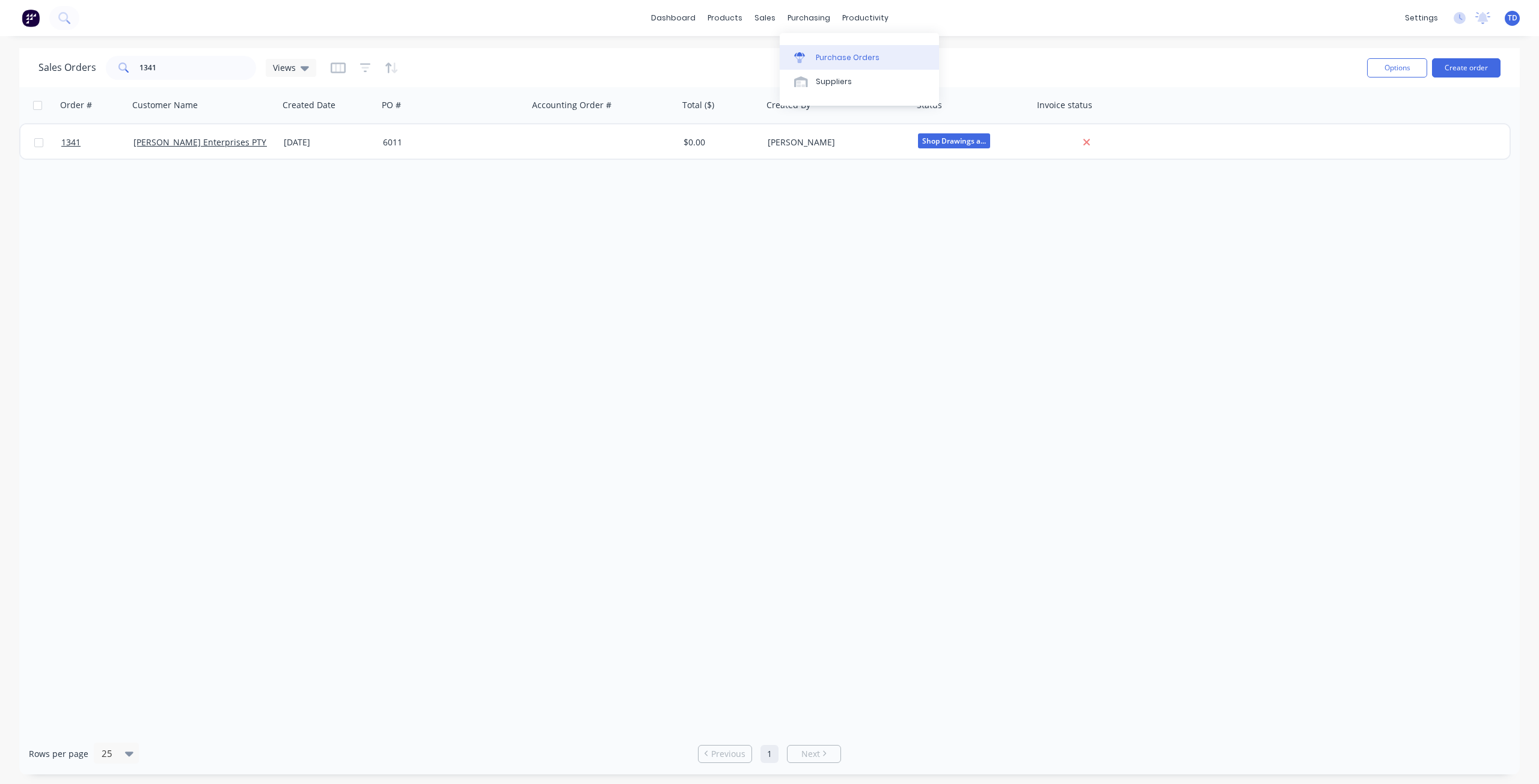
click at [818, 60] on div "Purchase Orders" at bounding box center [847, 57] width 64 height 11
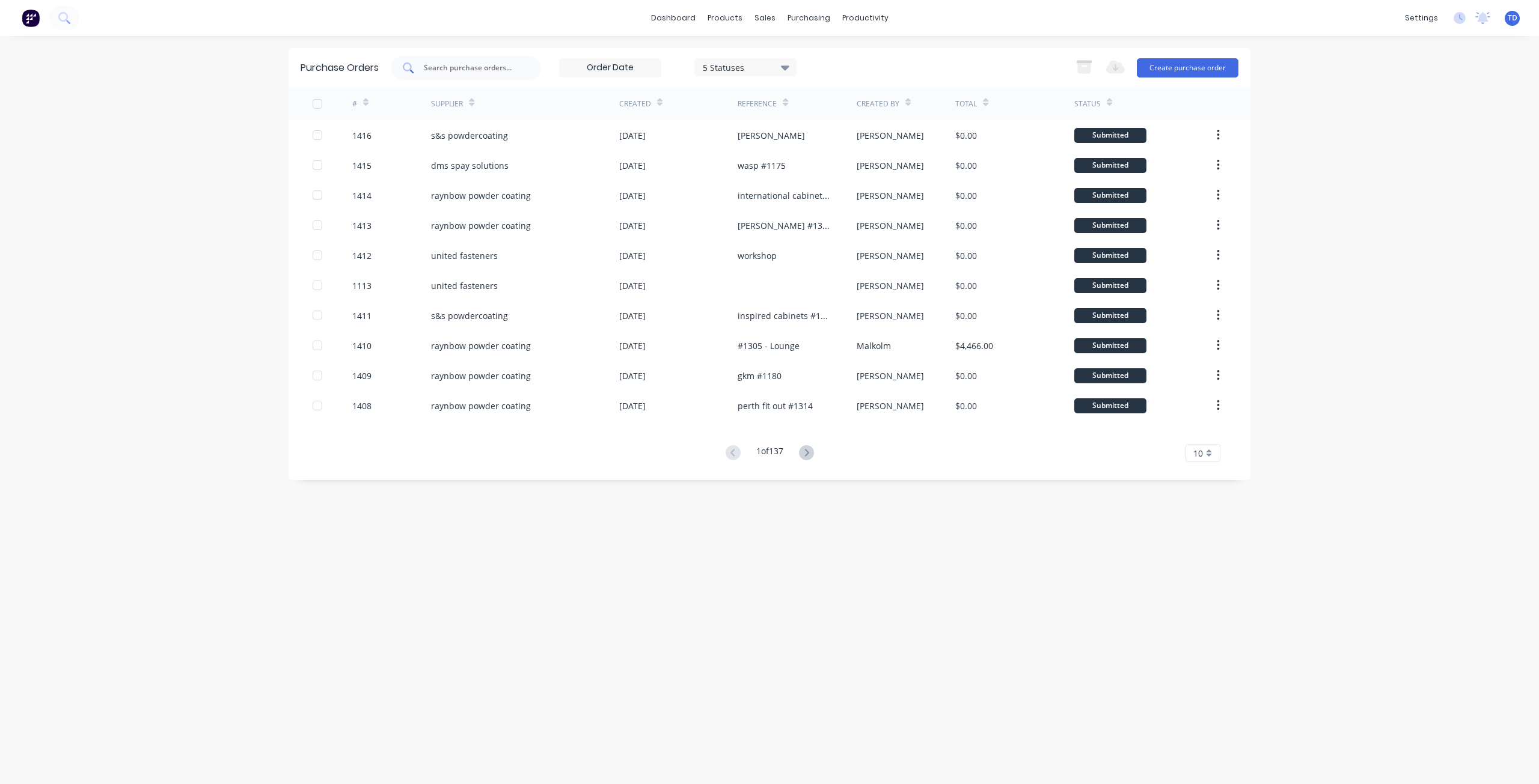
click at [458, 74] on div at bounding box center [466, 67] width 150 height 24
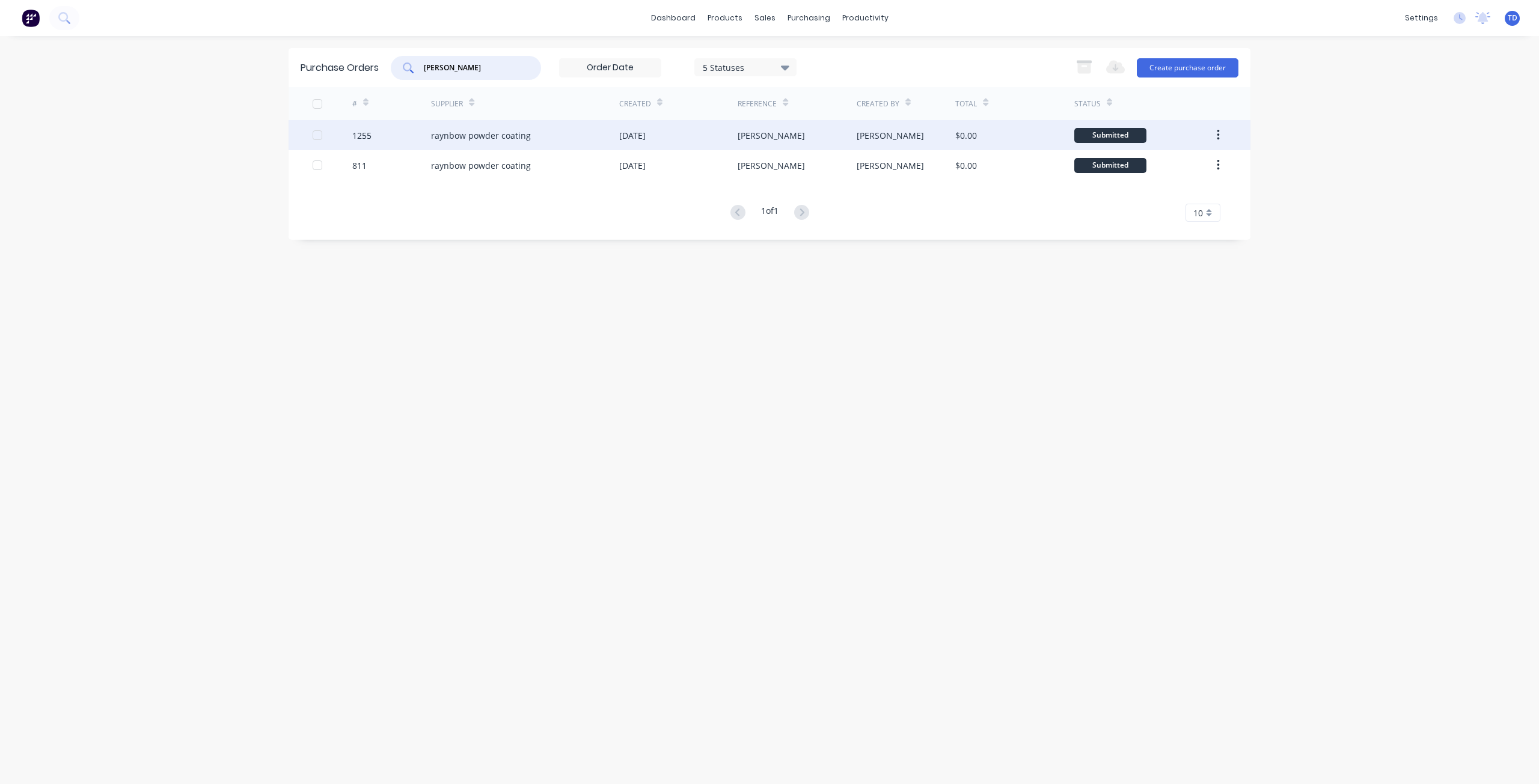
type input "[PERSON_NAME]"
click at [722, 139] on div "[DATE]" at bounding box center [678, 135] width 119 height 30
